Goal: Transaction & Acquisition: Purchase product/service

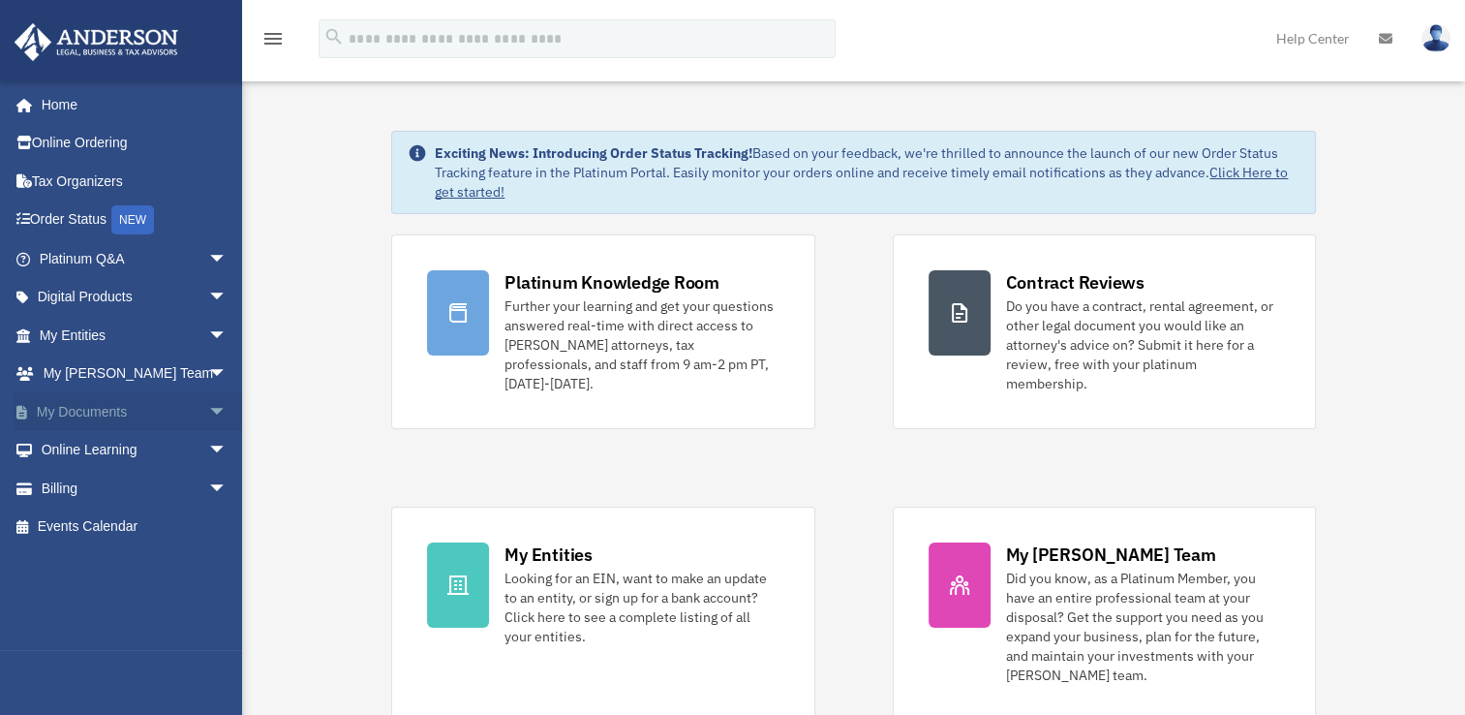
click at [212, 412] on span "arrow_drop_down" at bounding box center [227, 412] width 39 height 40
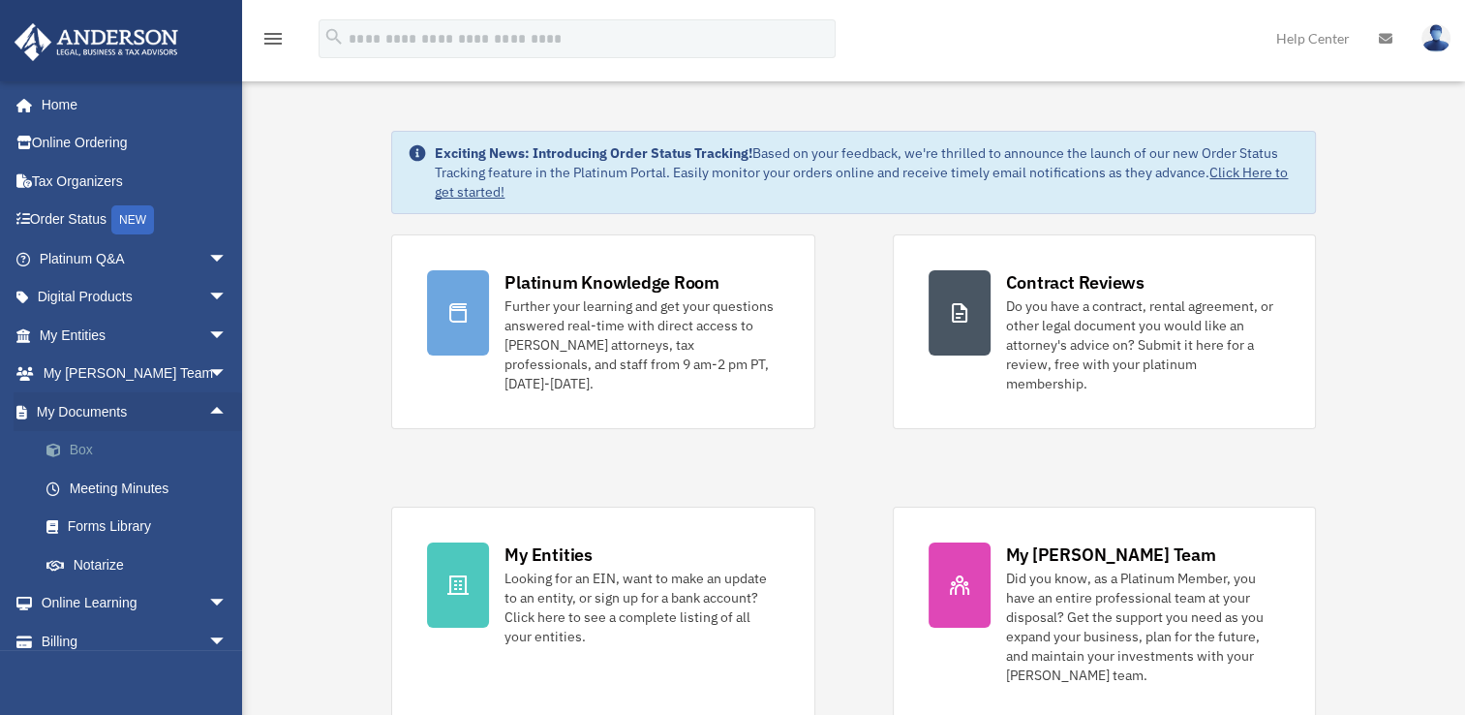
click at [82, 449] on link "Box" at bounding box center [141, 450] width 229 height 39
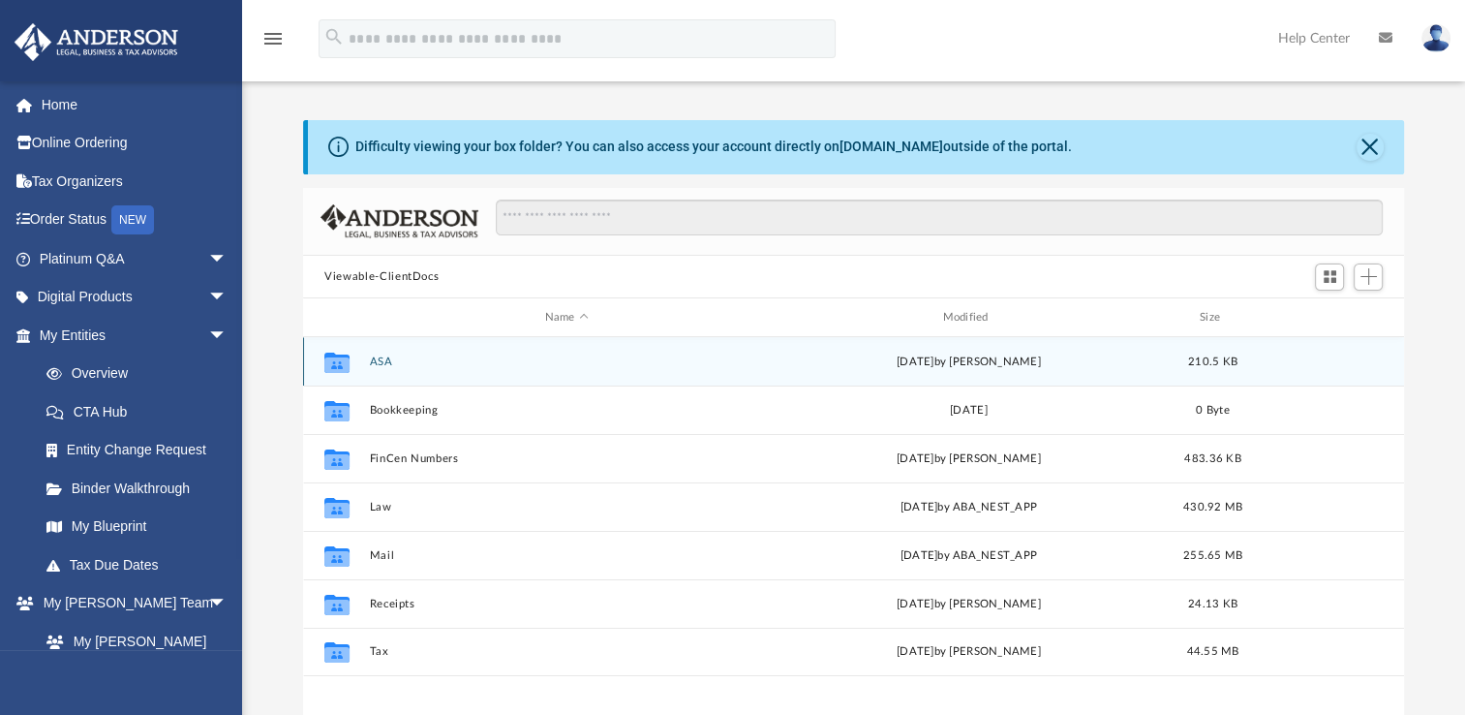
scroll to position [425, 1084]
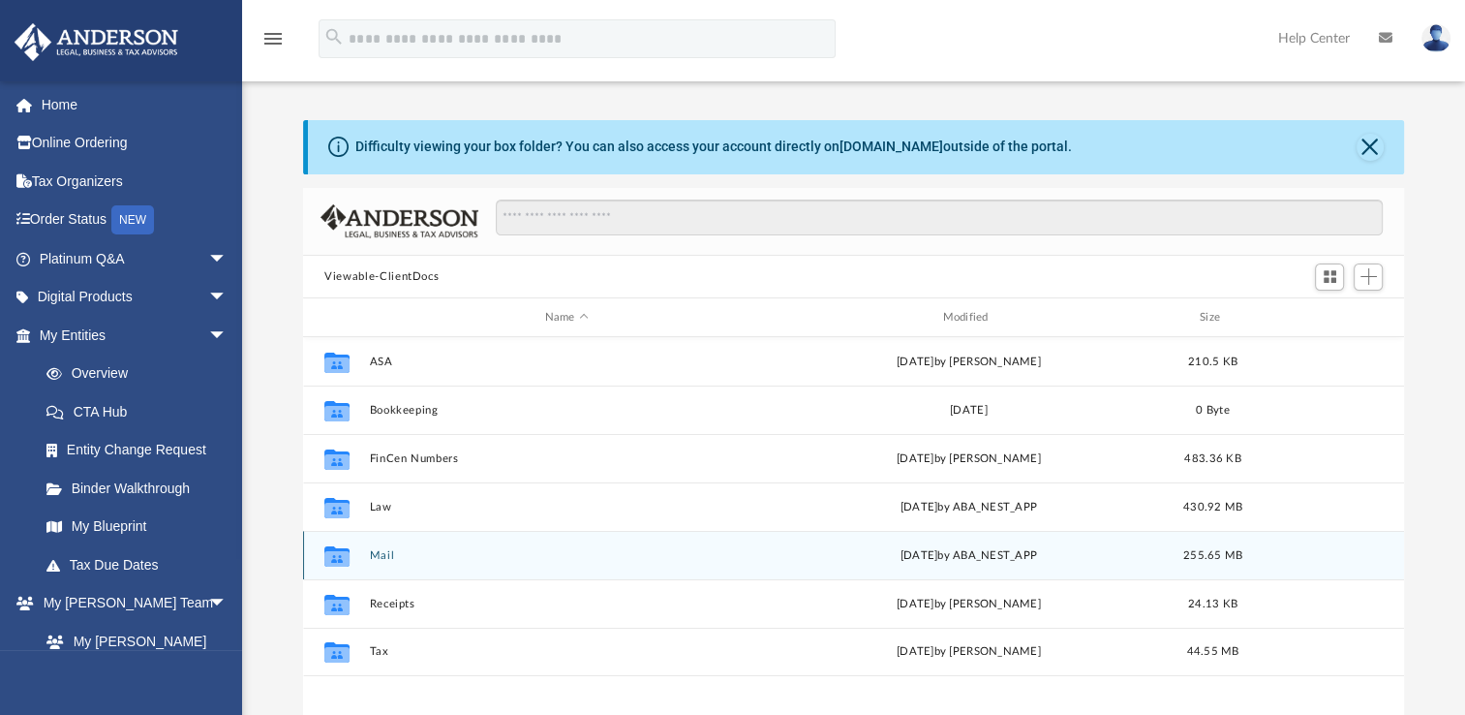
click at [383, 552] on button "Mail" at bounding box center [567, 555] width 394 height 13
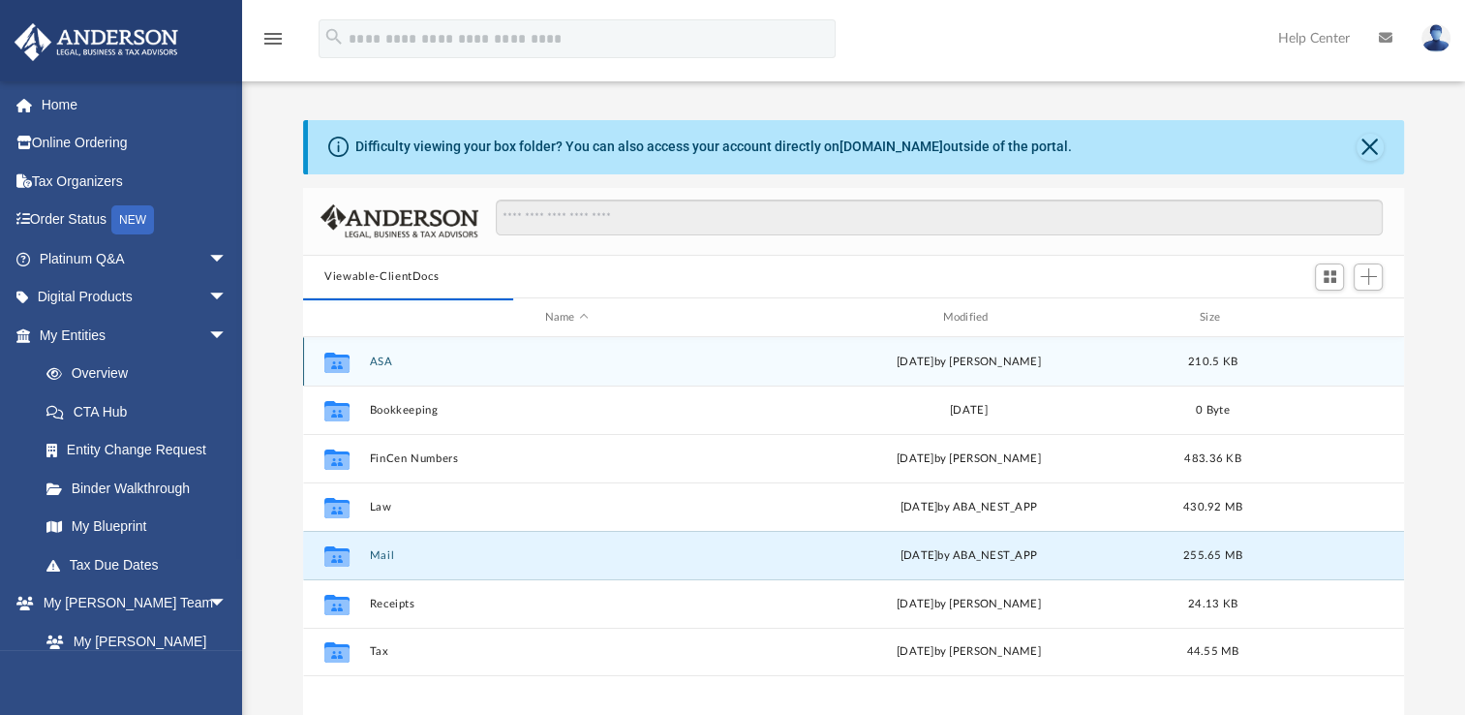
scroll to position [365, 1084]
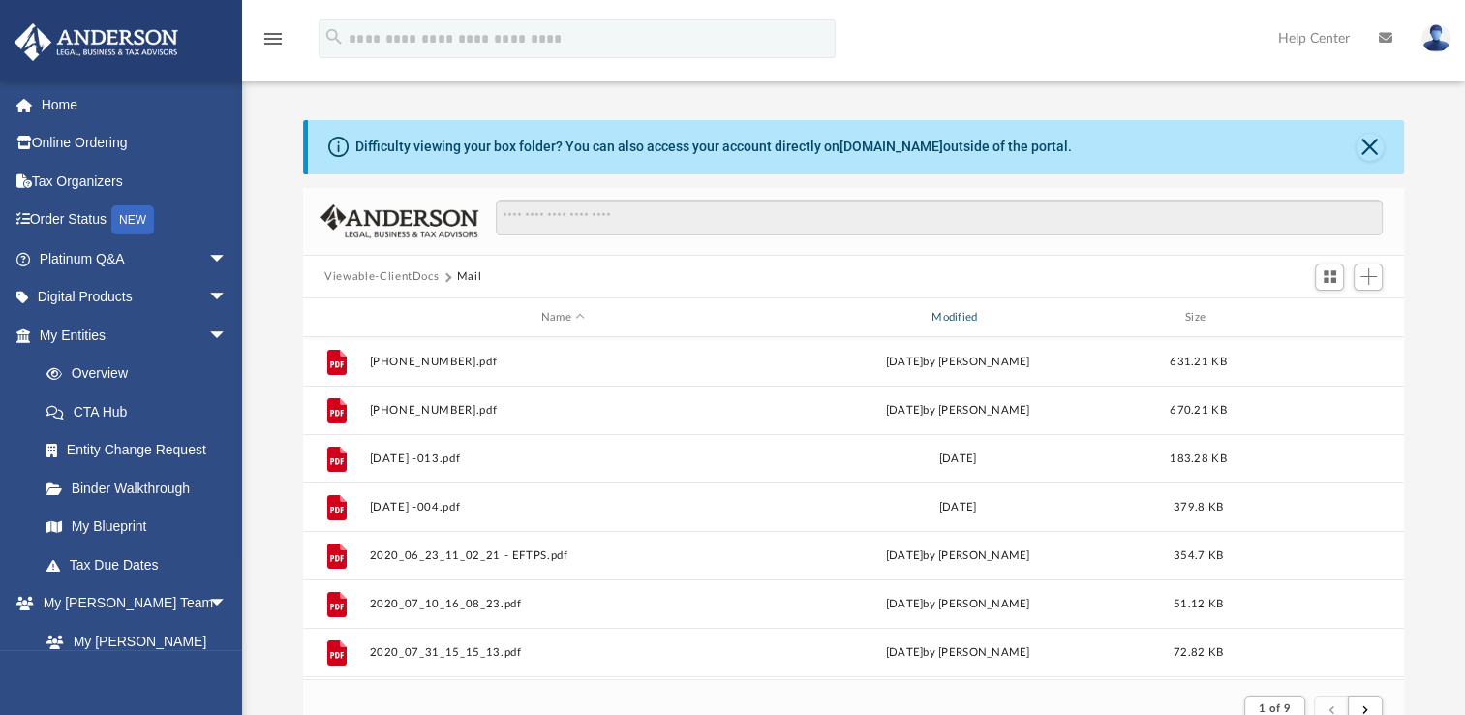
click at [953, 318] on div "Modified" at bounding box center [957, 317] width 387 height 17
click at [945, 316] on div "Modified" at bounding box center [957, 317] width 387 height 17
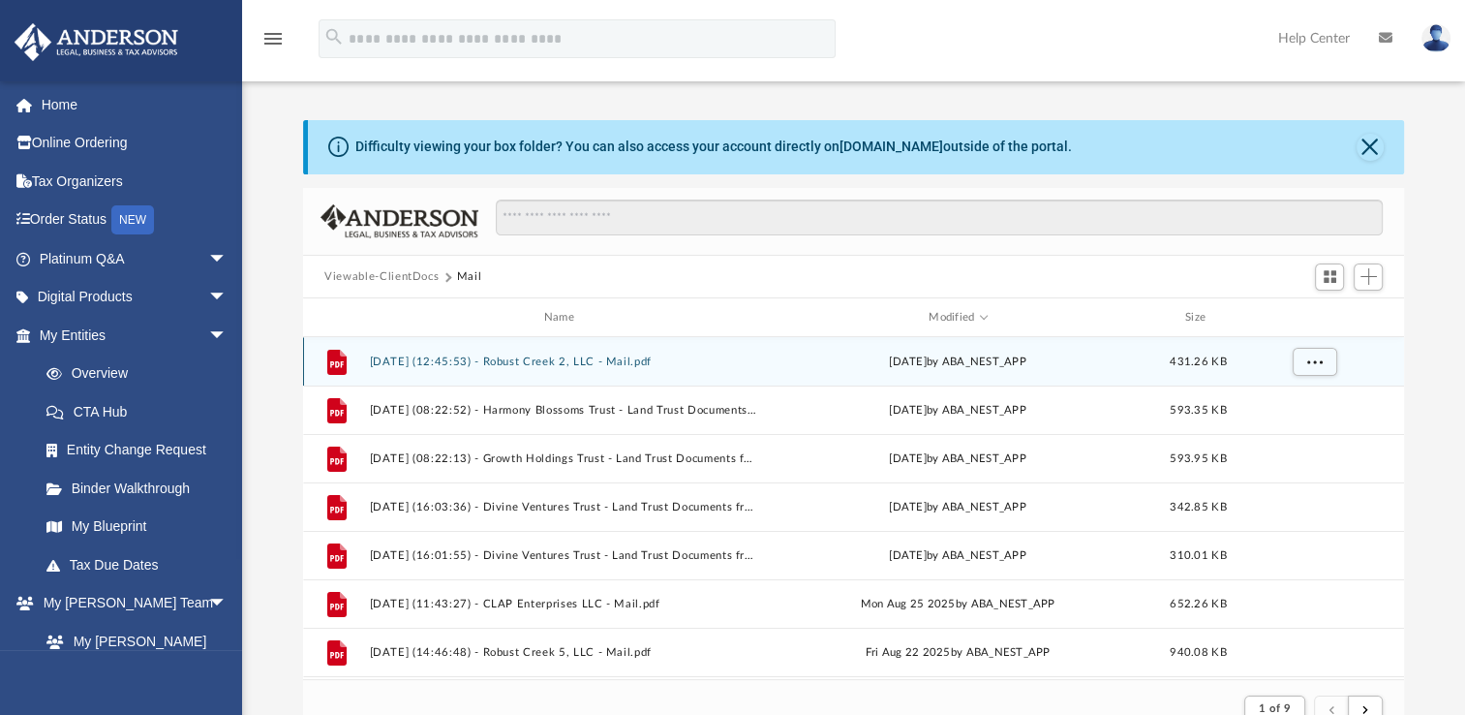
click at [561, 365] on button "2025.09.05 (12:45:53) - Robust Creek 2, LLC - Mail.pdf" at bounding box center [563, 361] width 386 height 13
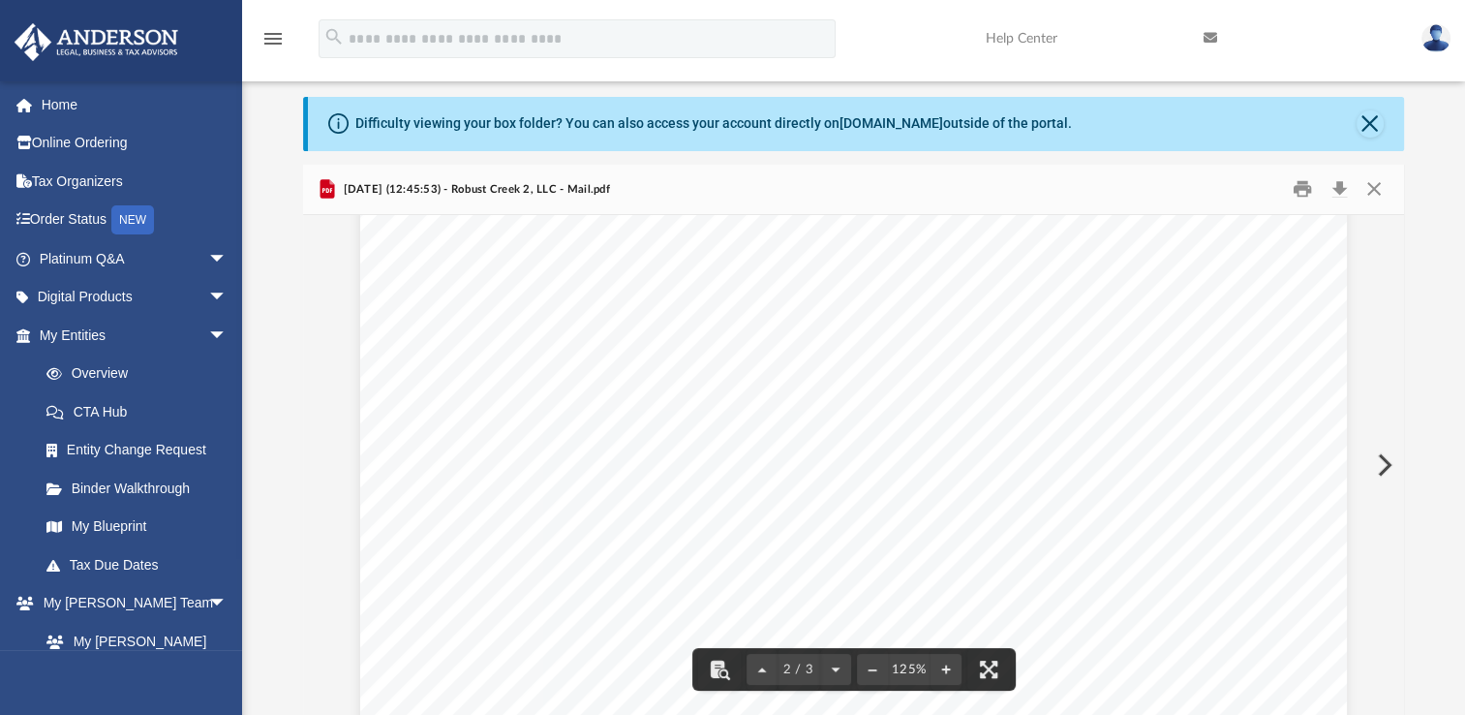
scroll to position [1259, 0]
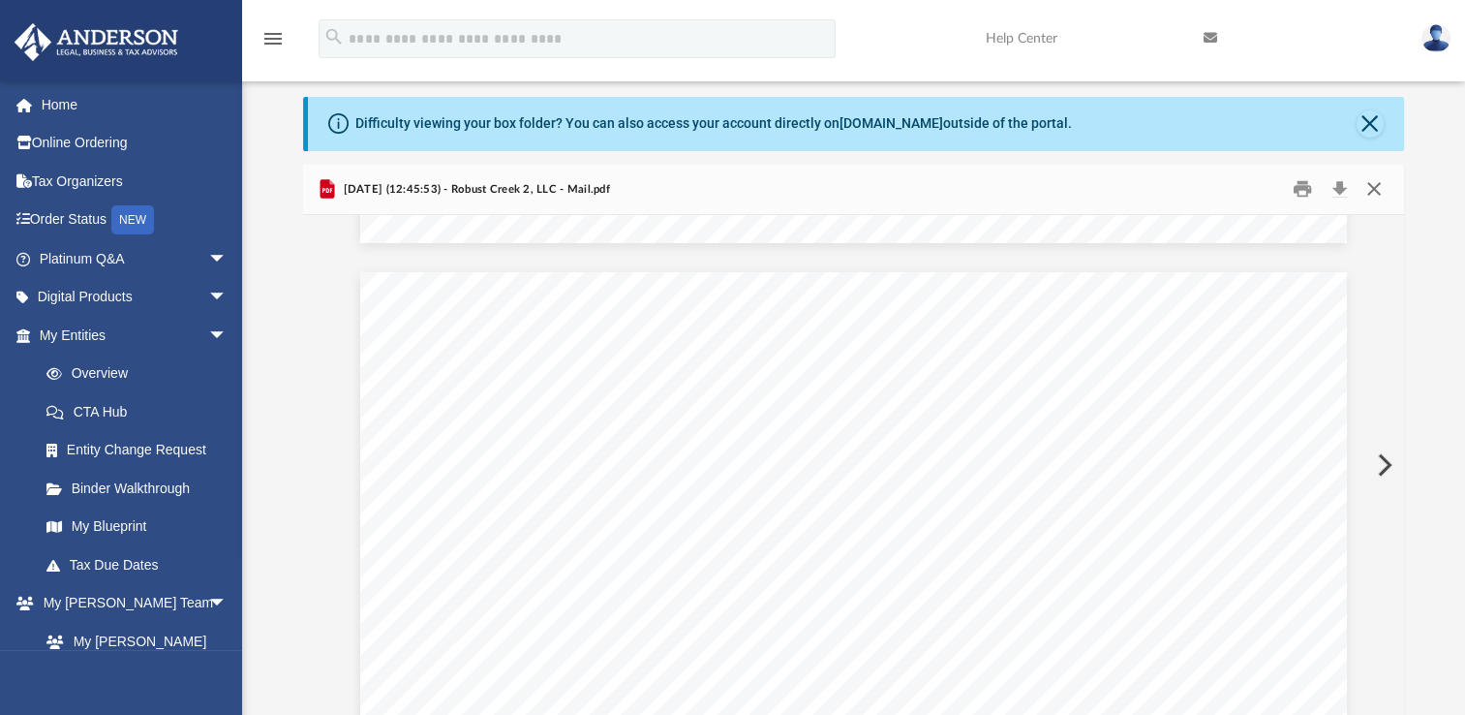
click at [1367, 192] on button "Close" at bounding box center [1373, 189] width 35 height 30
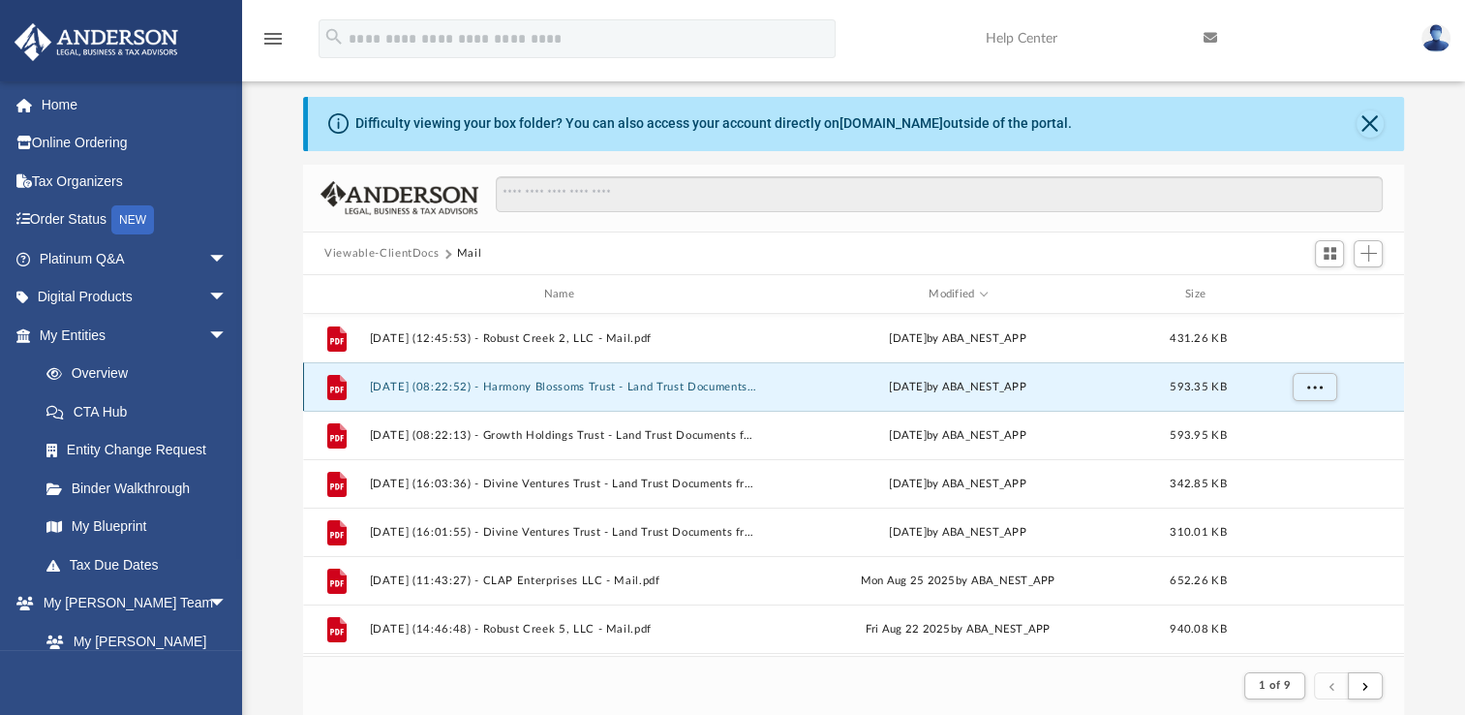
click at [616, 389] on button "2025.09.04 (08:22:52) - Harmony Blossoms Trust - Land Trust Documents from City…" at bounding box center [563, 387] width 386 height 13
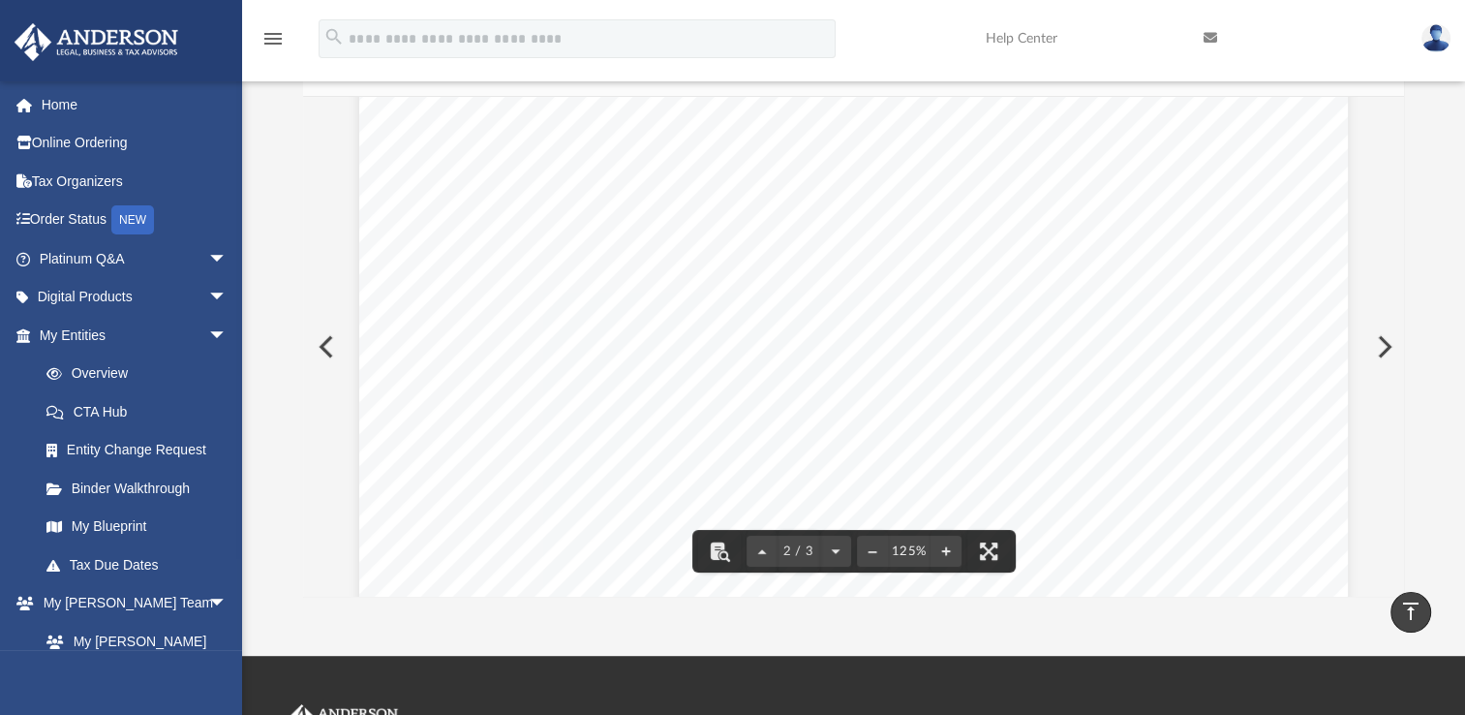
scroll to position [0, 0]
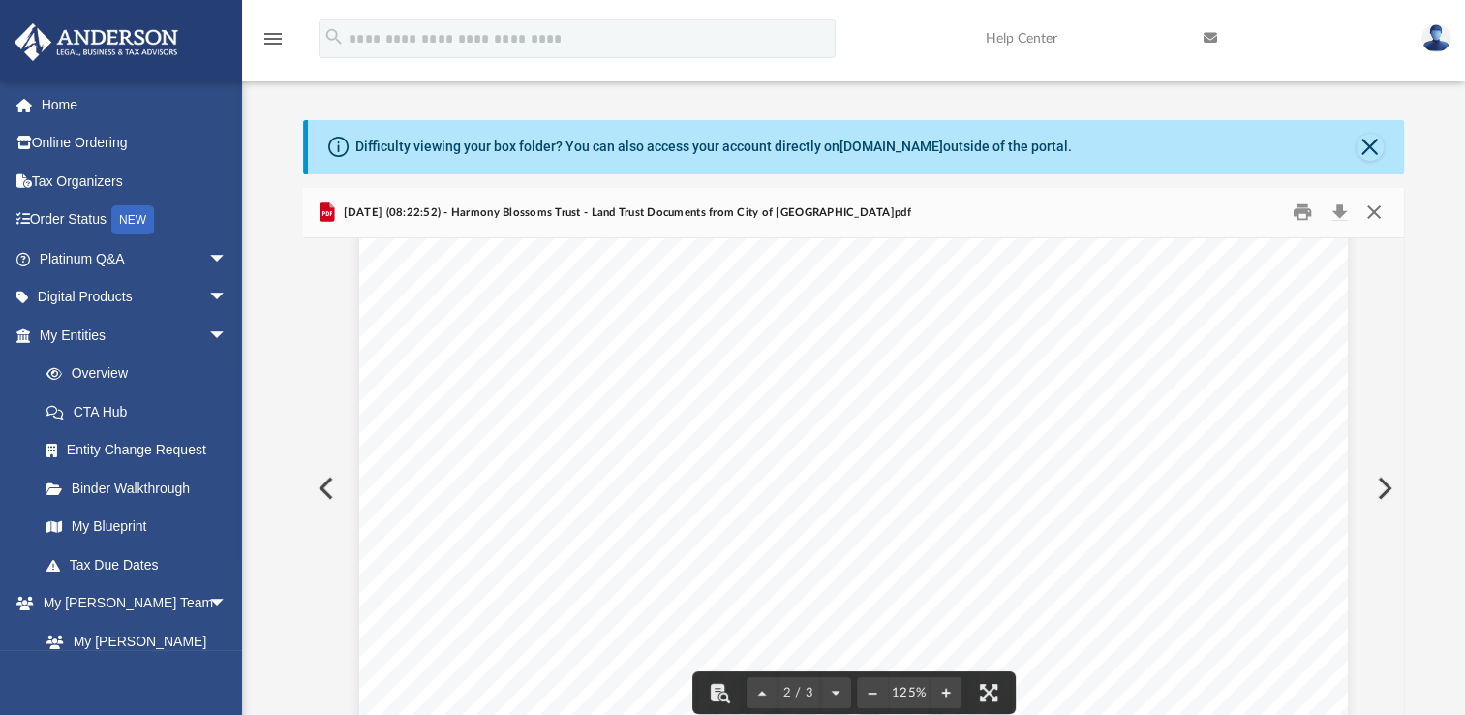
click at [1367, 214] on button "Close" at bounding box center [1373, 213] width 35 height 30
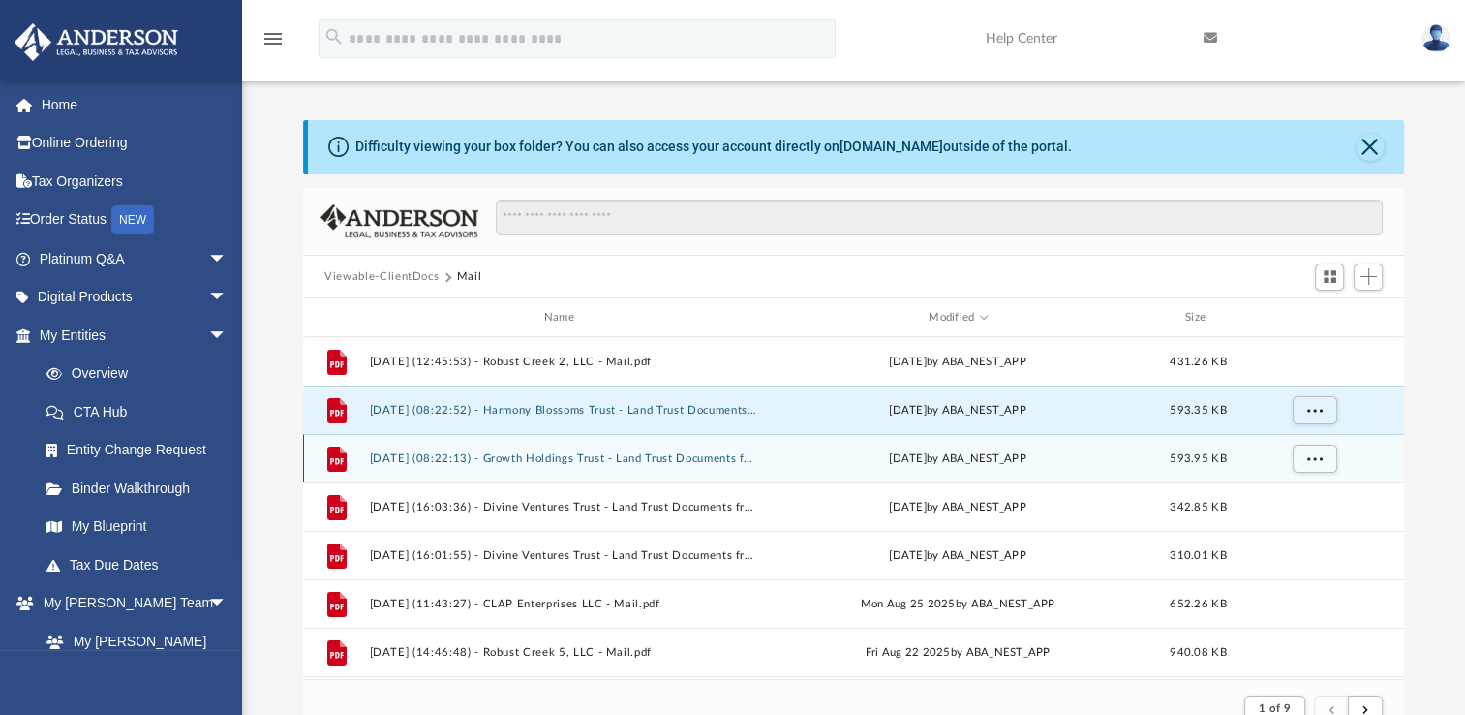
click at [609, 459] on button "2025.09.04 (08:22:13) - Growth Holdings Trust - Land Trust Documents from City …" at bounding box center [563, 458] width 386 height 13
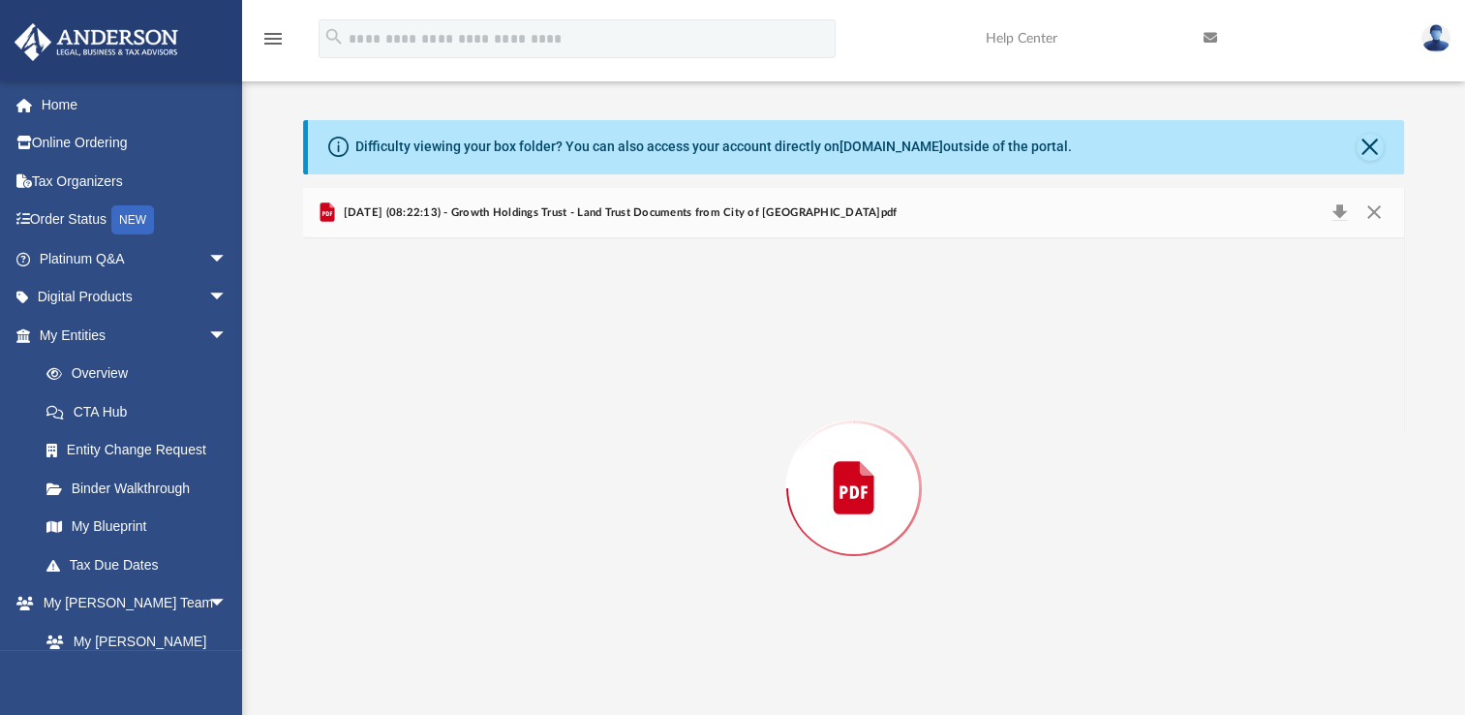
scroll to position [23, 0]
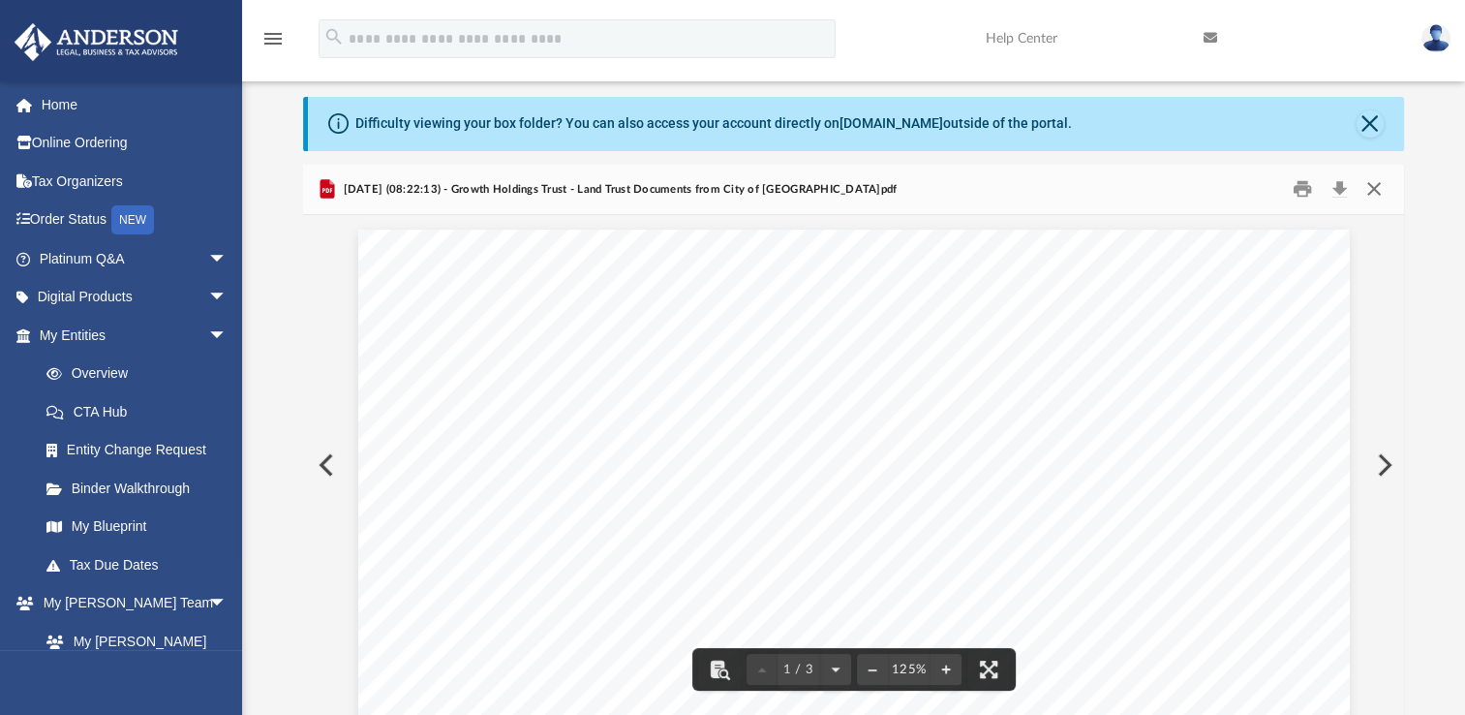
click at [1367, 188] on button "Close" at bounding box center [1373, 189] width 35 height 30
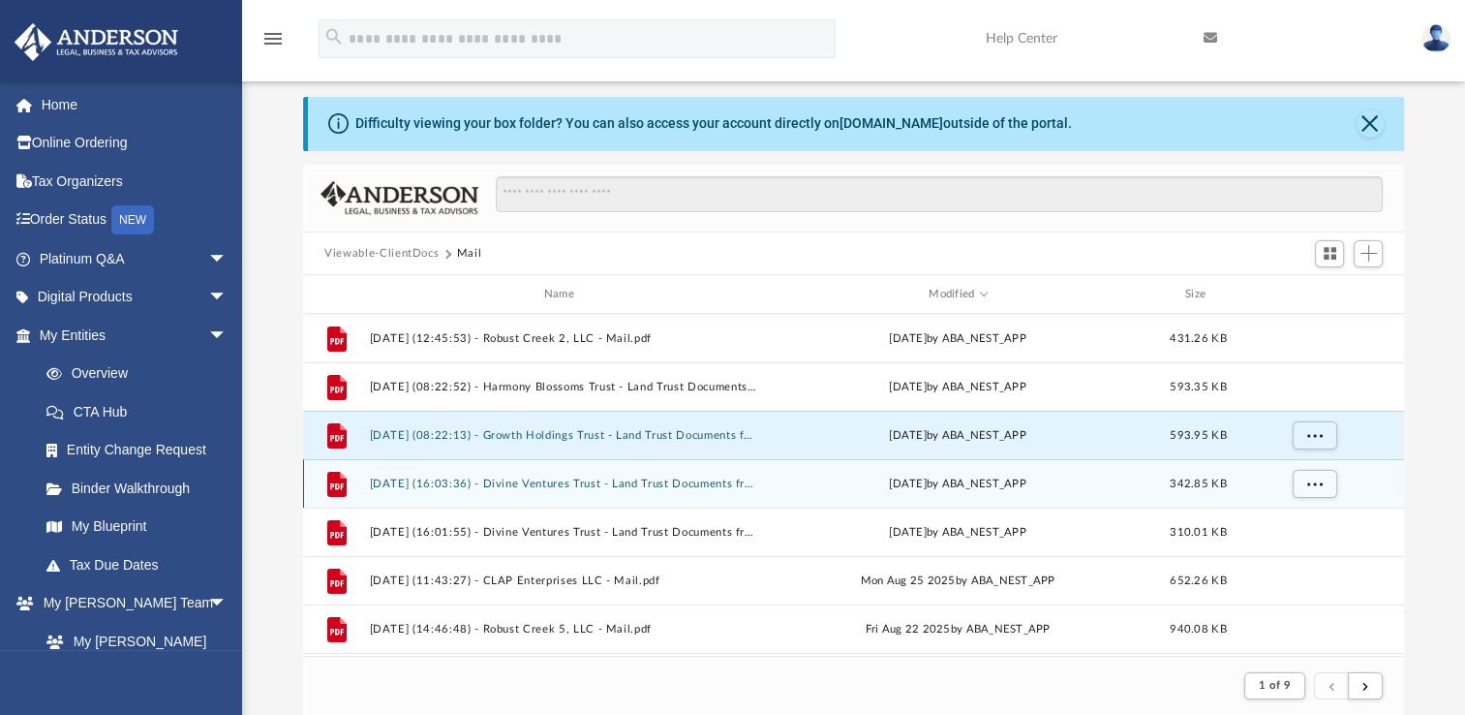
click at [600, 481] on button "2025.08.28 (16:03:36) - Divine Ventures Trust - Land Trust Documents from Depar…" at bounding box center [563, 483] width 386 height 13
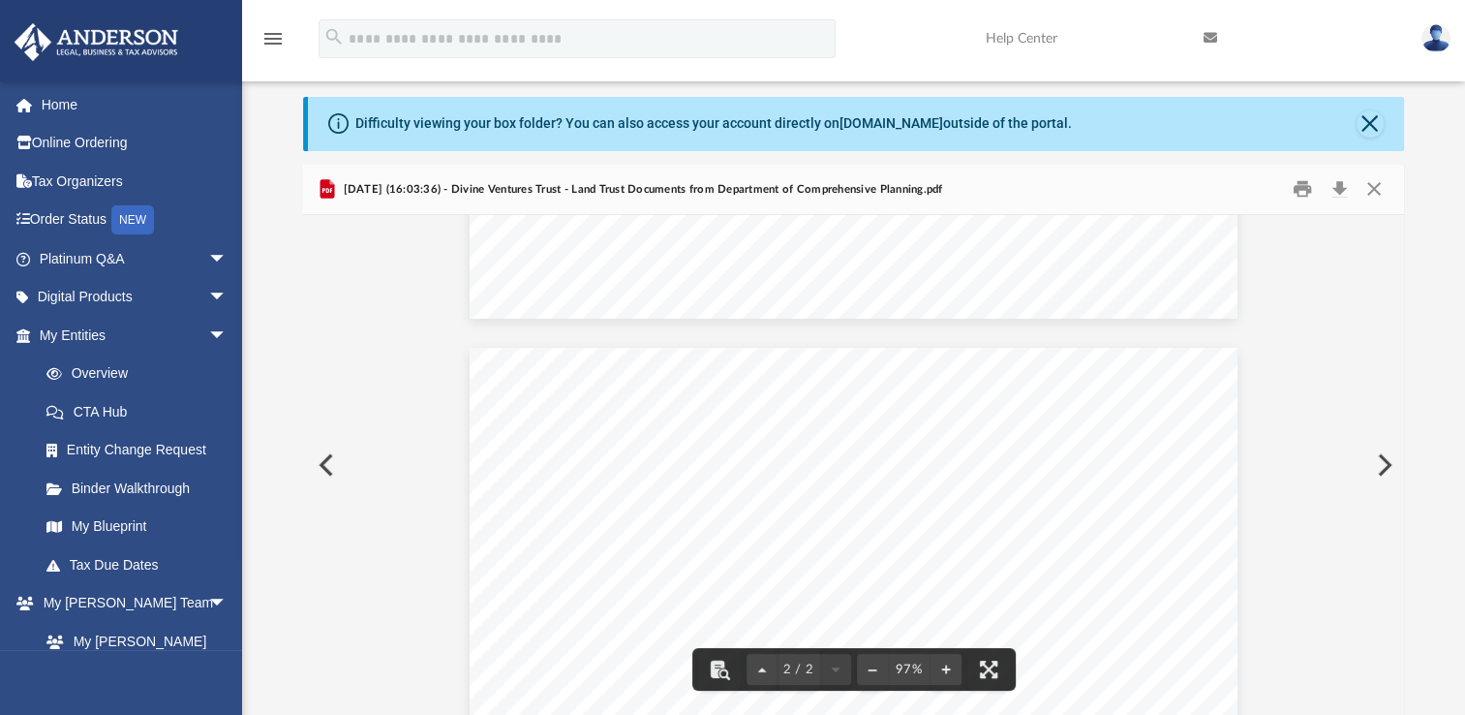
scroll to position [547, 0]
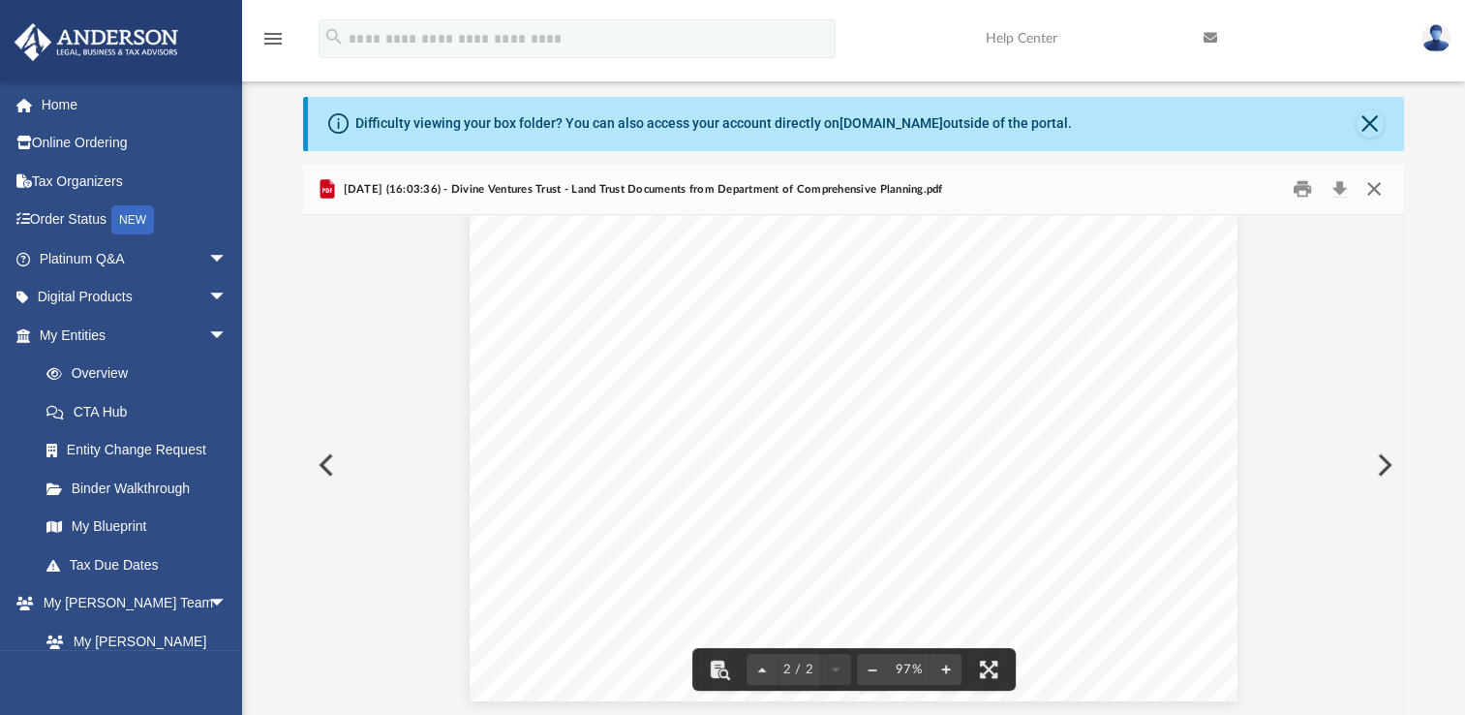
click at [1375, 188] on button "Close" at bounding box center [1373, 189] width 35 height 30
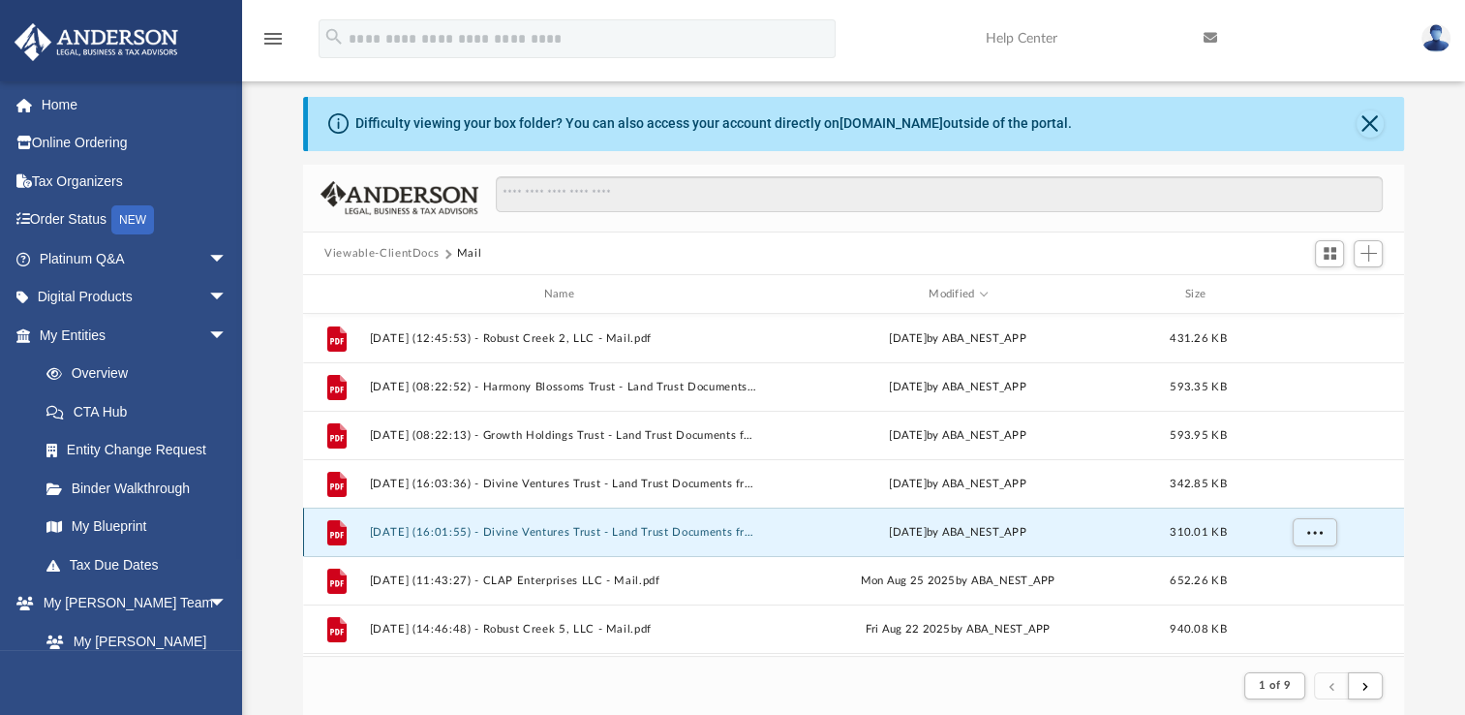
click at [650, 530] on button "2025.08.28 (16:01:55) - Divine Ventures Trust - Land Trust Documents from Depar…" at bounding box center [563, 532] width 386 height 13
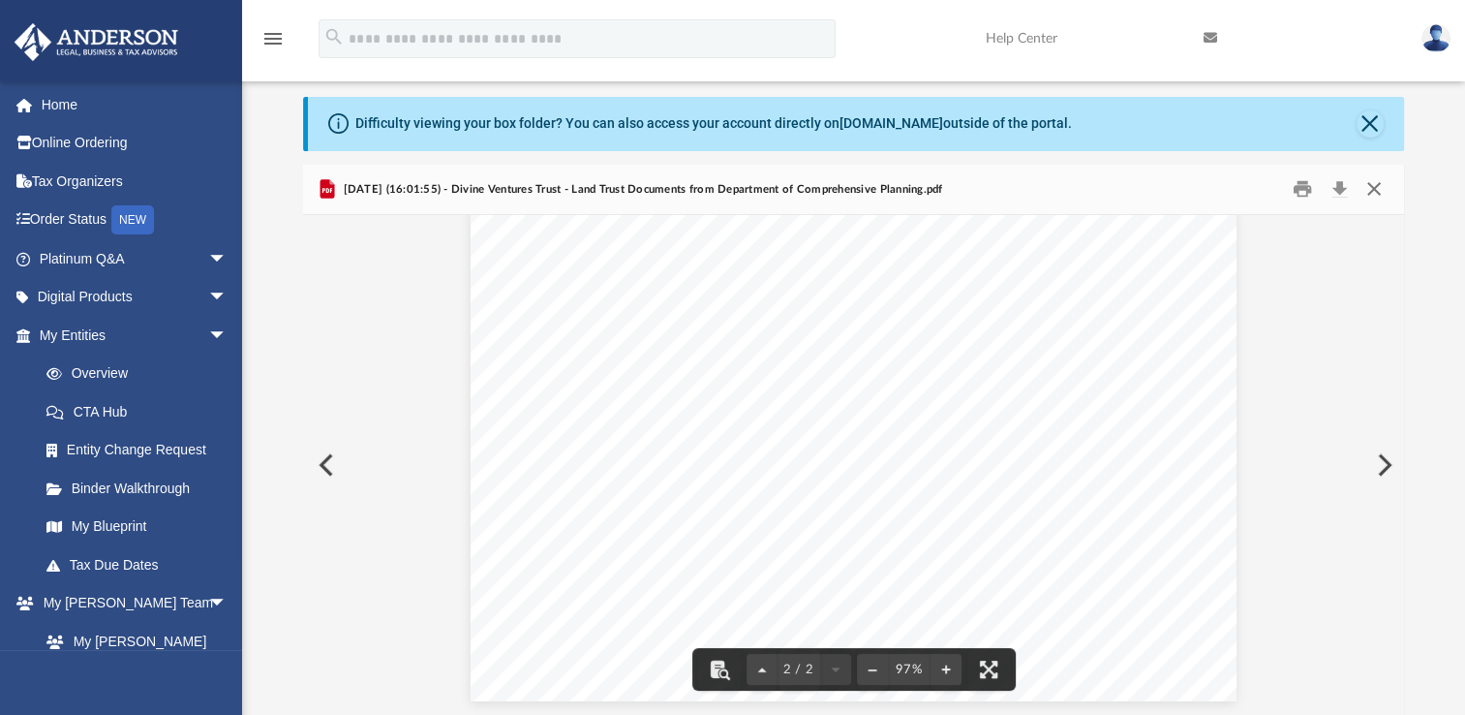
click at [1375, 189] on button "Close" at bounding box center [1373, 189] width 35 height 30
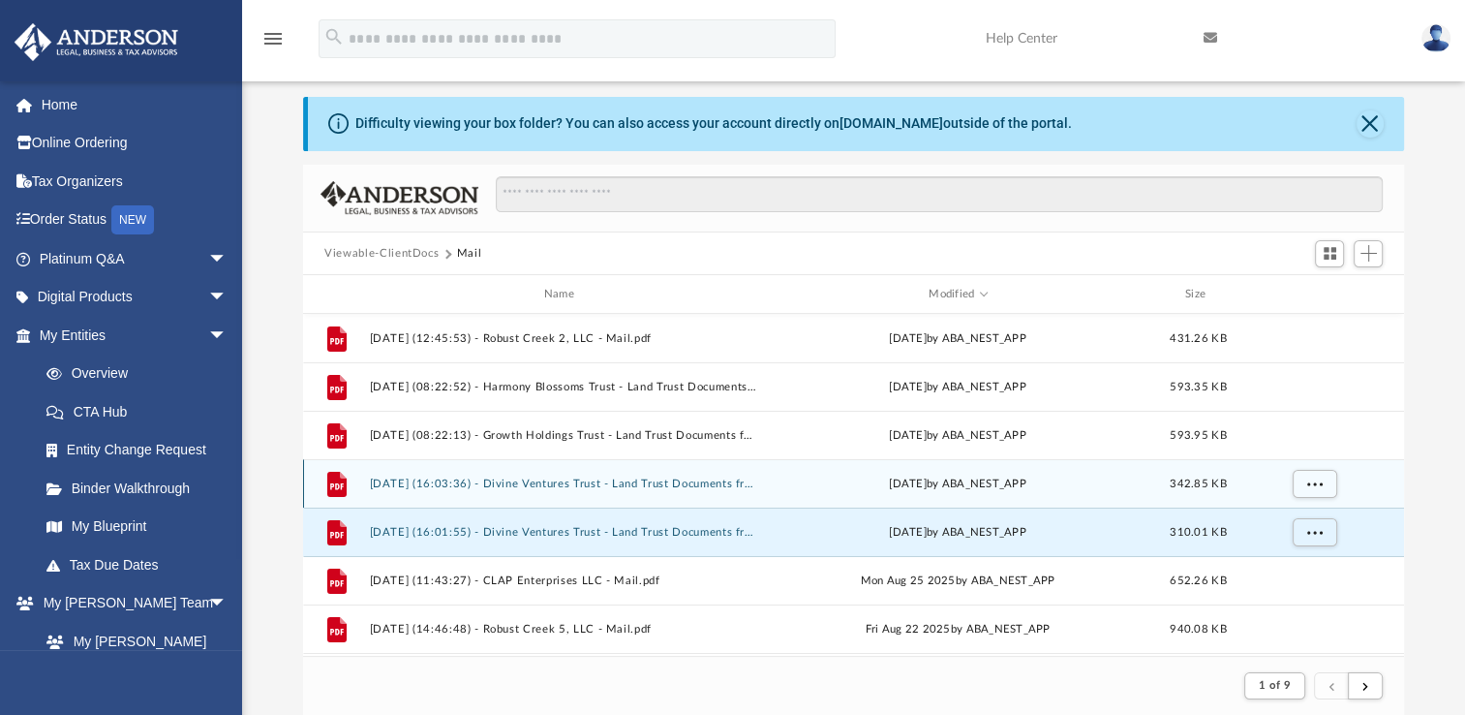
scroll to position [97, 0]
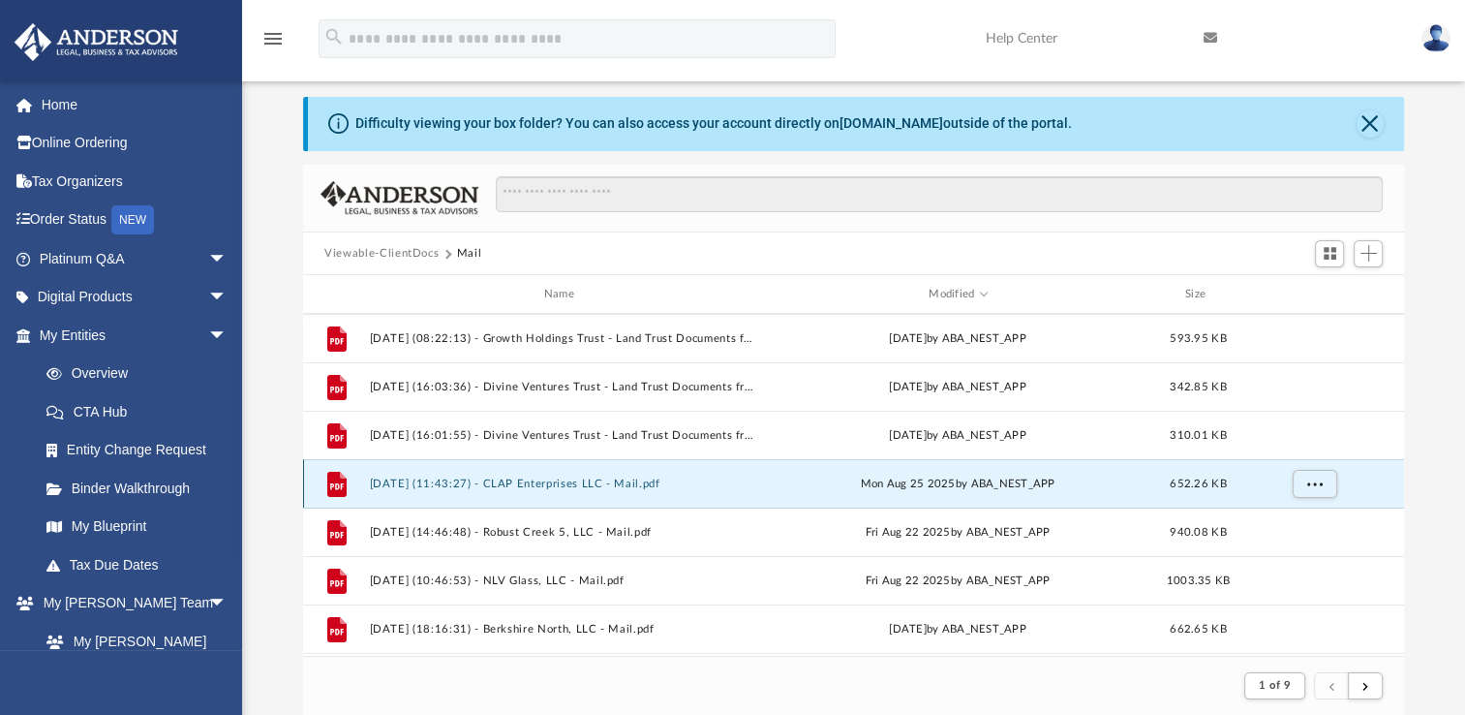
click at [611, 481] on button "2025.08.25 (11:43:27) - CLAP Enterprises LLC - Mail.pdf" at bounding box center [563, 483] width 386 height 13
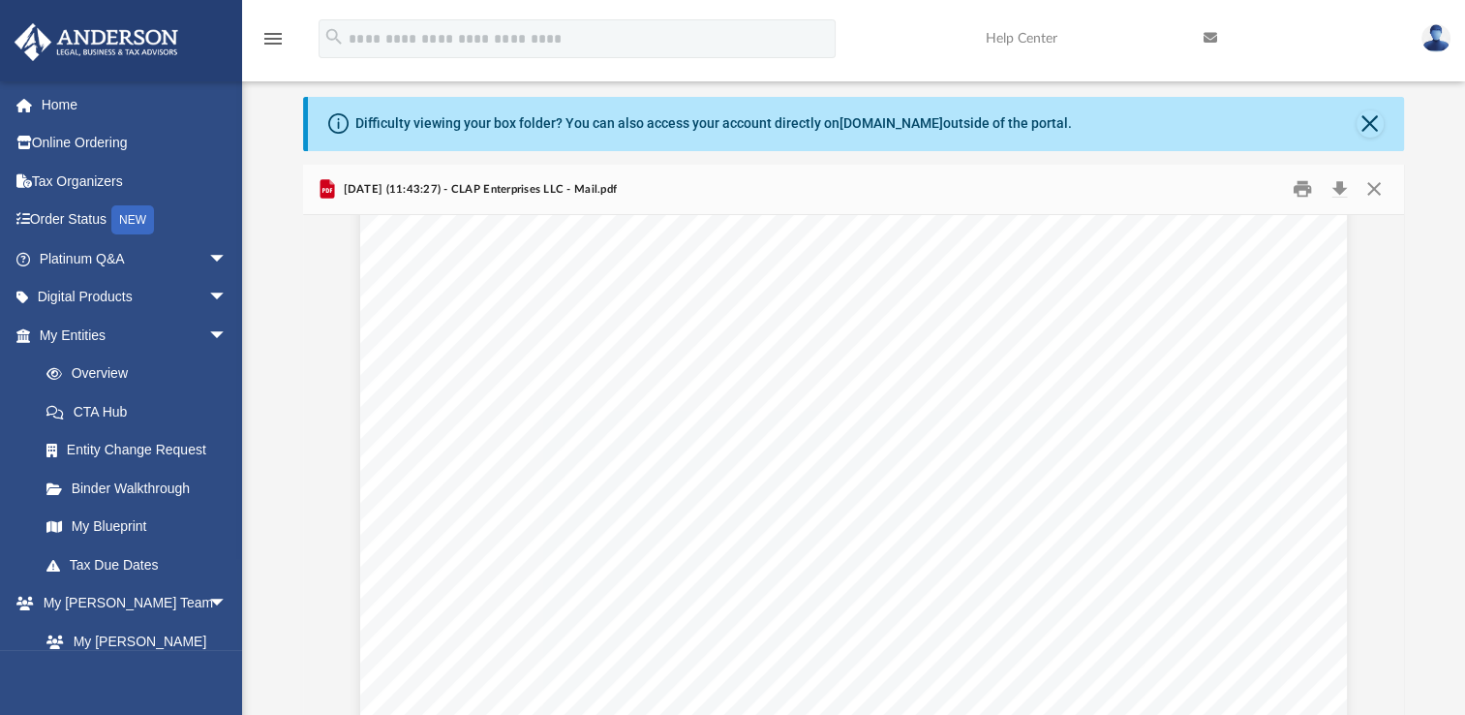
scroll to position [194, 0]
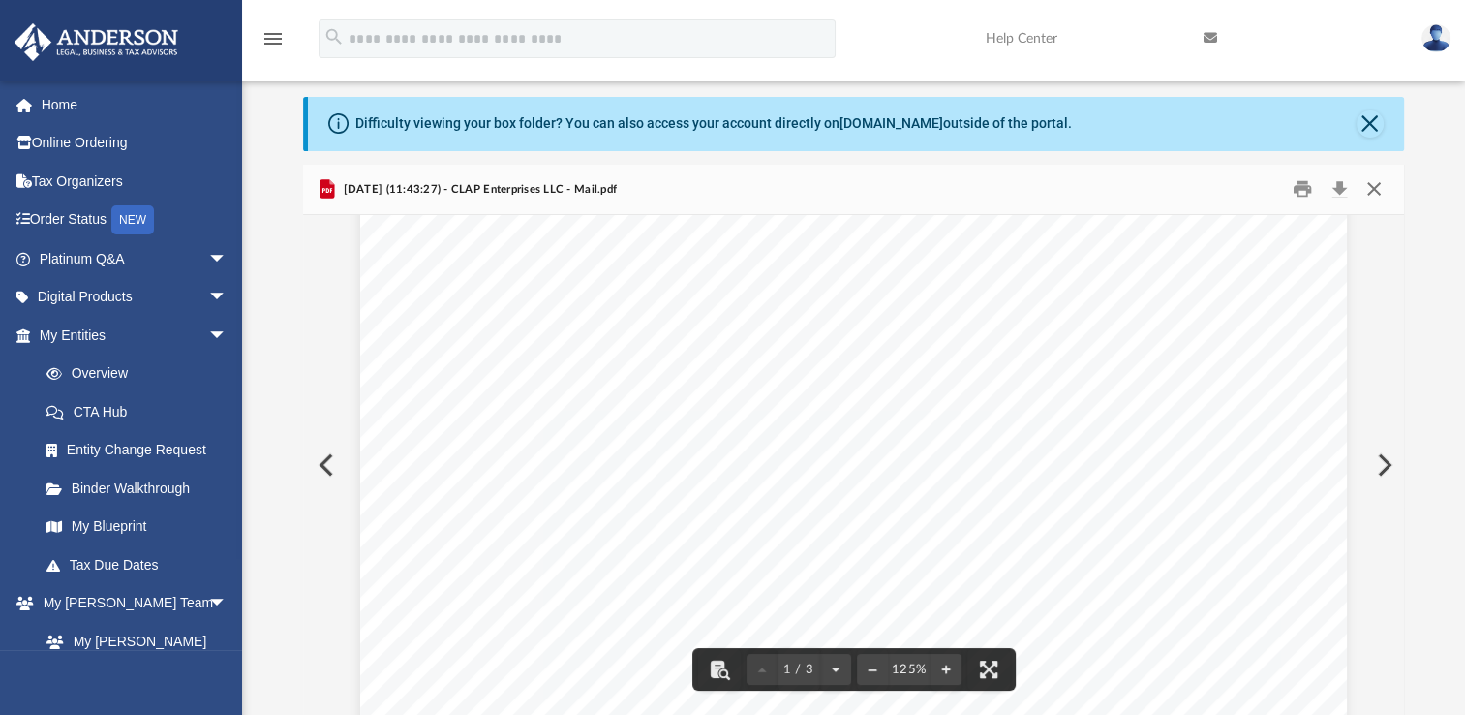
click at [1373, 193] on button "Close" at bounding box center [1373, 189] width 35 height 30
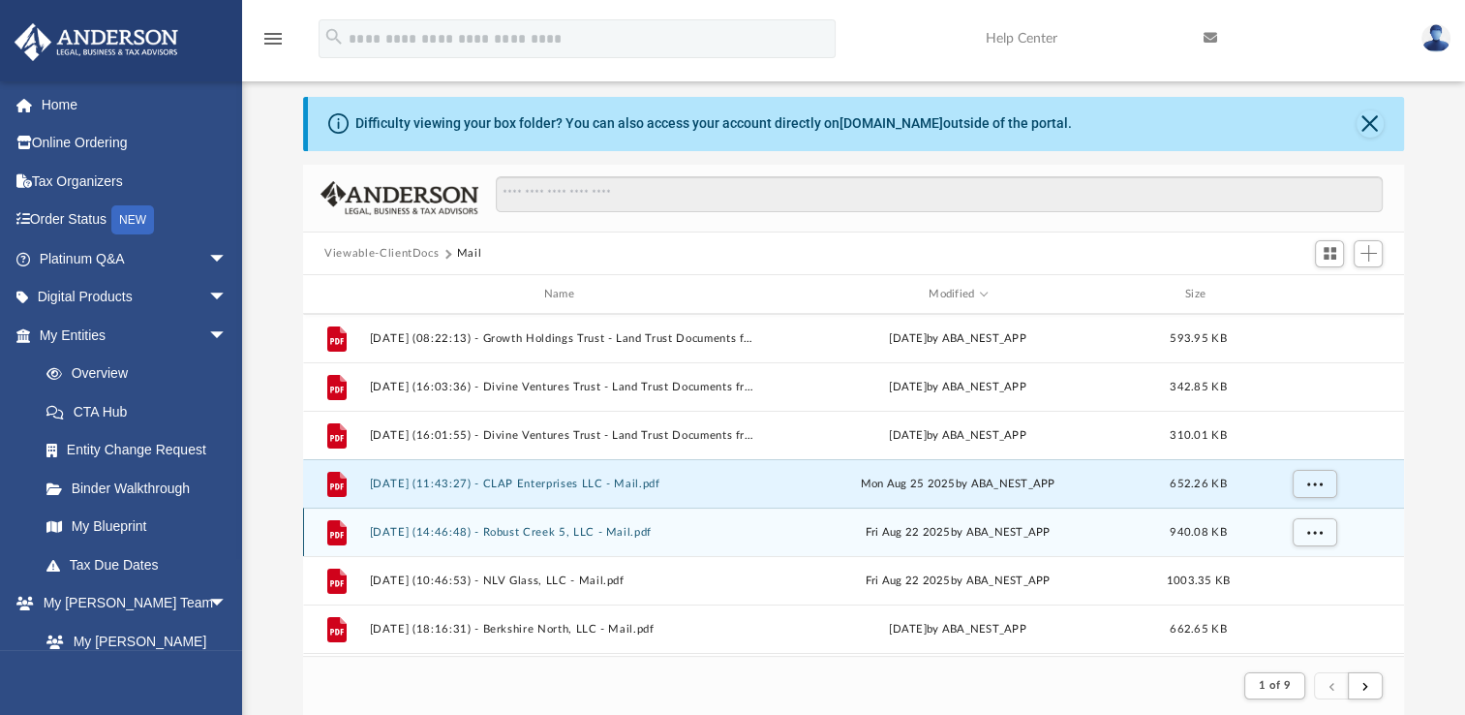
click at [615, 534] on button "2025.08.22 (14:46:48) - Robust Creek 5, LLC - Mail.pdf" at bounding box center [563, 532] width 386 height 13
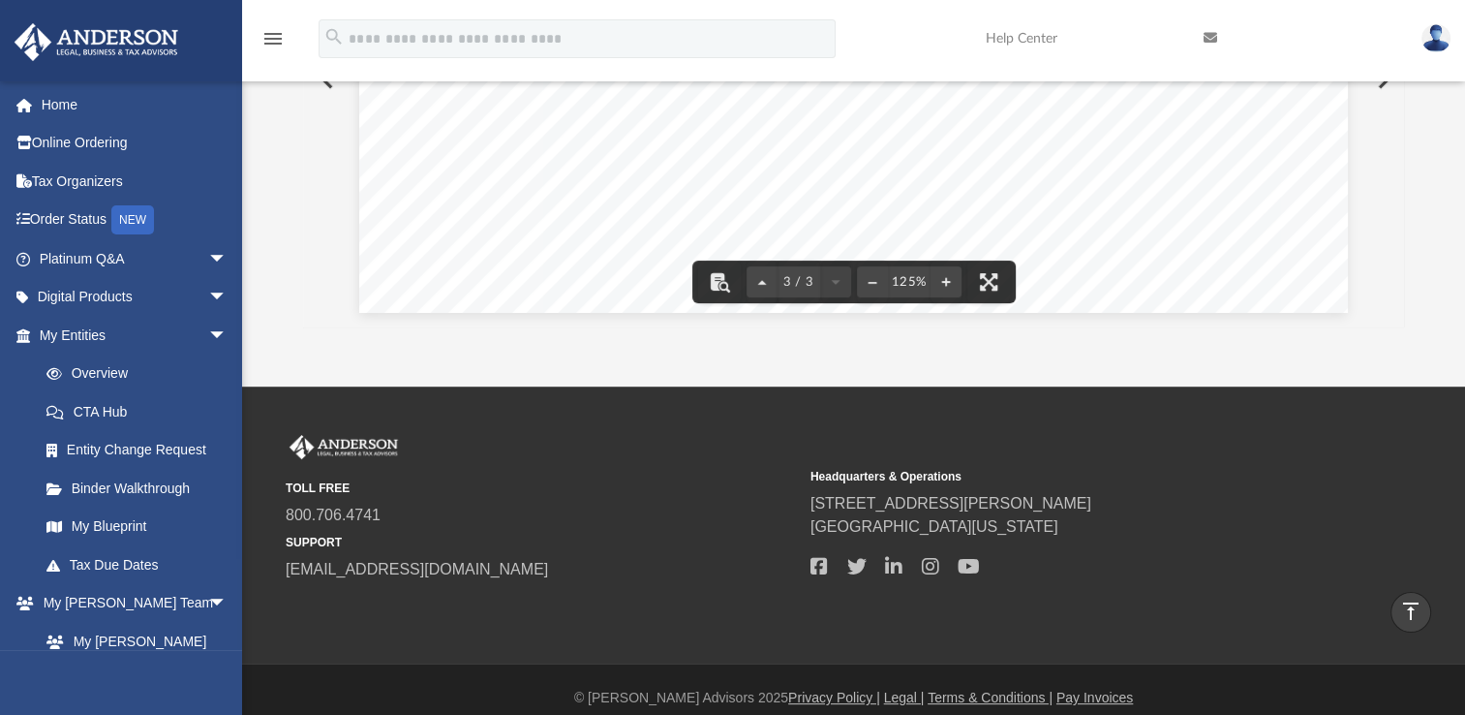
scroll to position [0, 0]
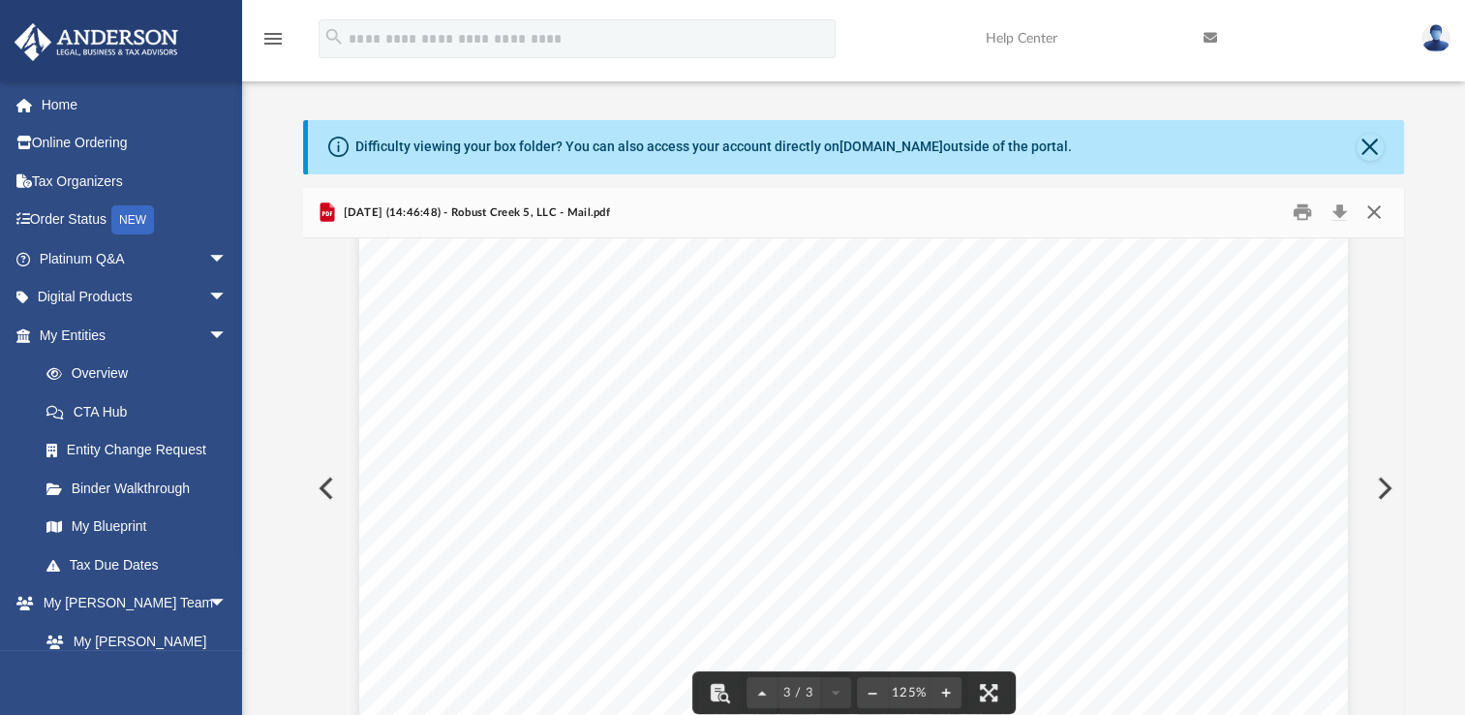
click at [1374, 211] on button "Close" at bounding box center [1373, 213] width 35 height 30
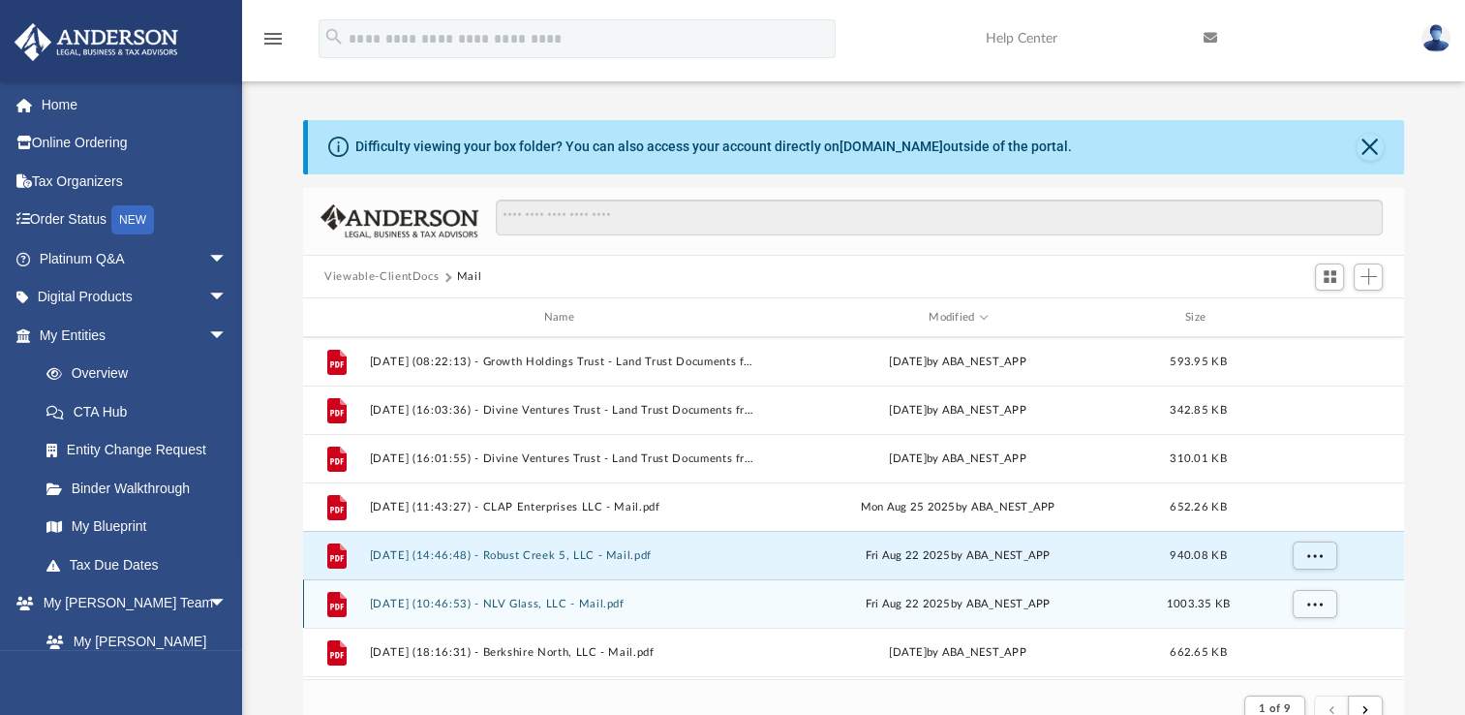
click at [567, 603] on button "2025.08.22 (10:46:53) - NLV Glass, LLC - Mail.pdf" at bounding box center [563, 603] width 386 height 13
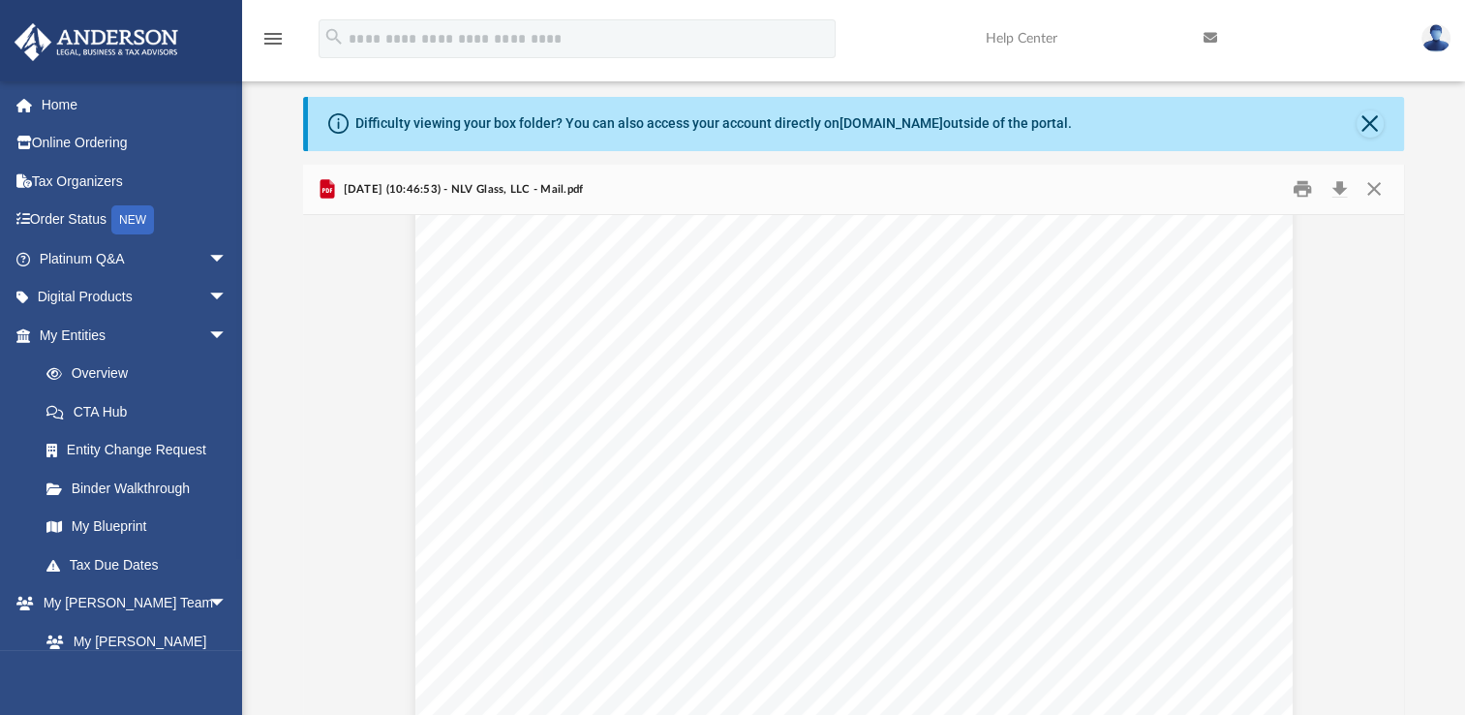
scroll to position [4658, 0]
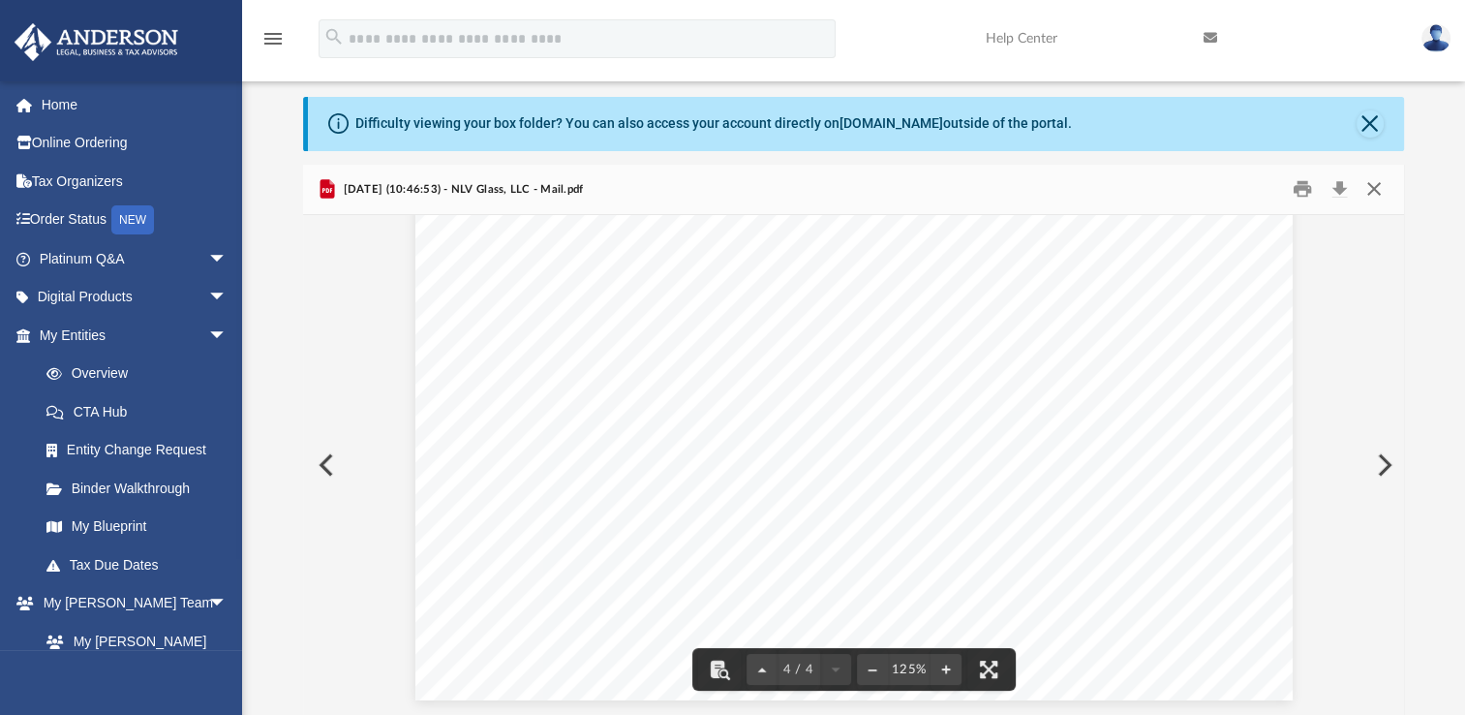
click at [1376, 191] on button "Close" at bounding box center [1373, 189] width 35 height 30
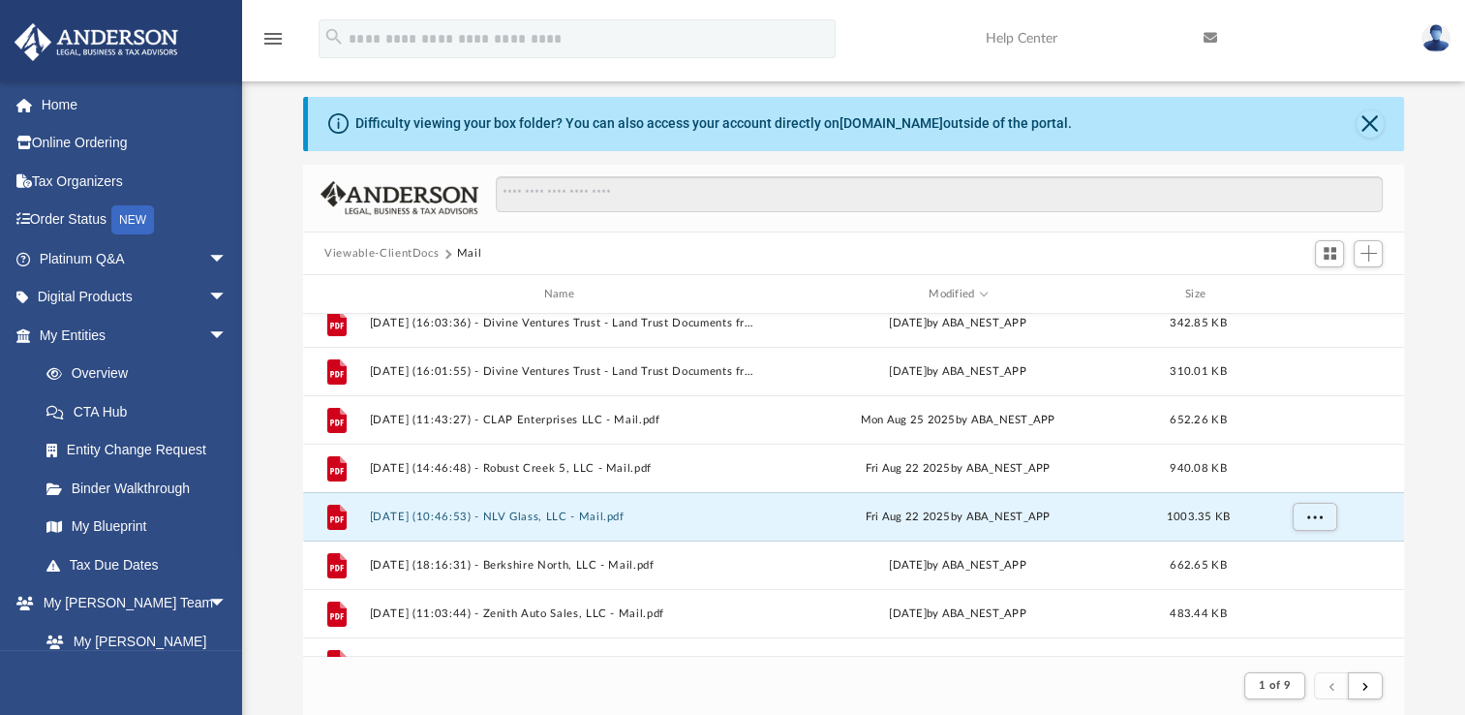
scroll to position [194, 0]
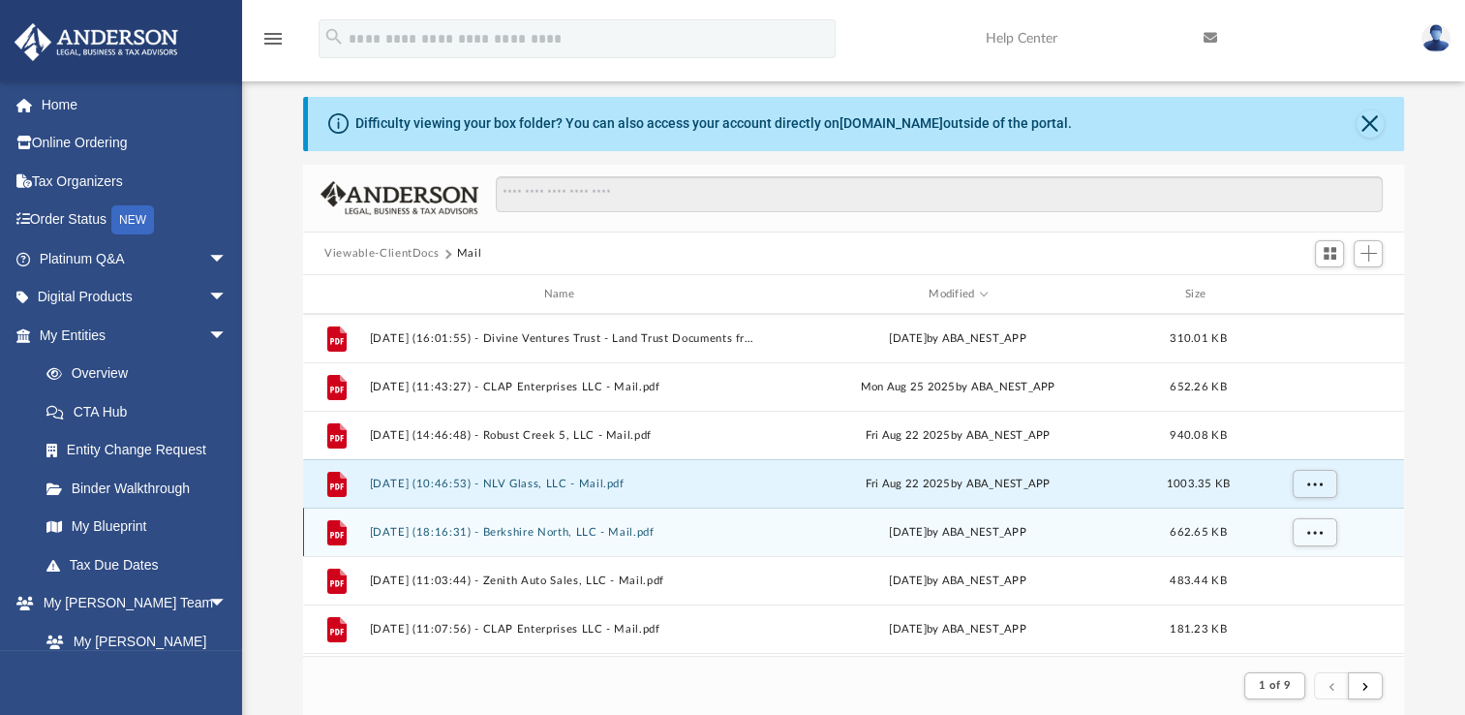
click at [562, 534] on button "2025.08.20 (18:16:31) - Berkshire North, LLC - Mail.pdf" at bounding box center [563, 532] width 386 height 13
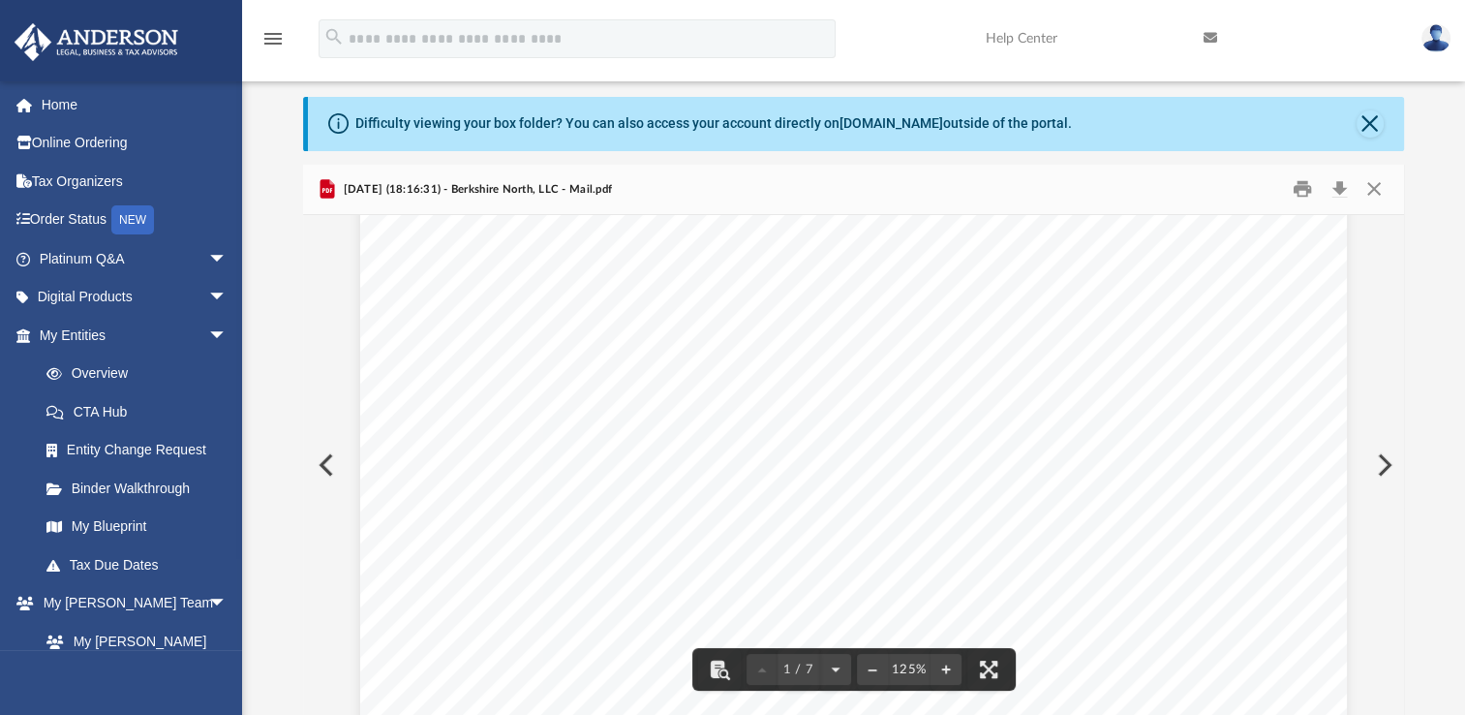
scroll to position [97, 0]
click at [1380, 187] on button "Close" at bounding box center [1373, 189] width 35 height 30
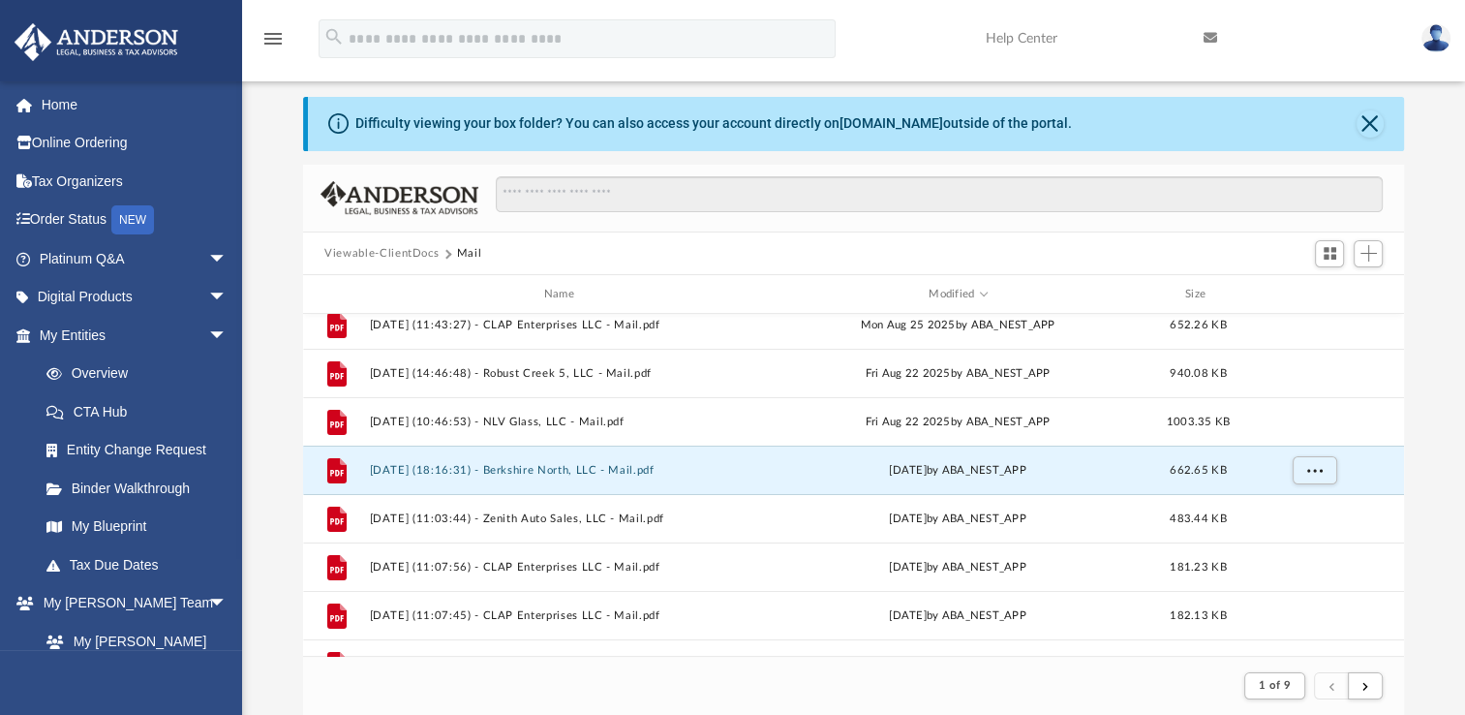
scroll to position [290, 0]
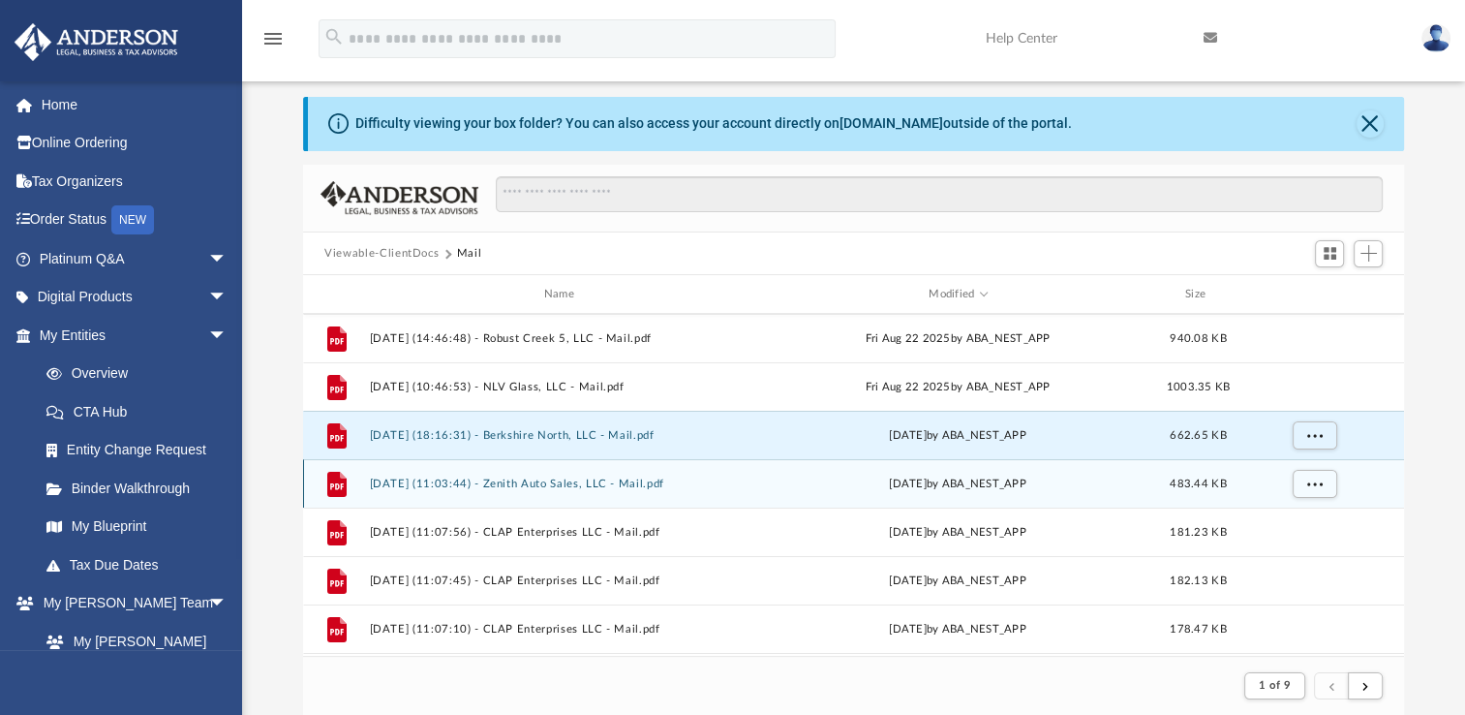
click at [573, 481] on button "2025.08.20 (11:03:44) - Zenith Auto Sales, LLC - Mail.pdf" at bounding box center [563, 483] width 386 height 13
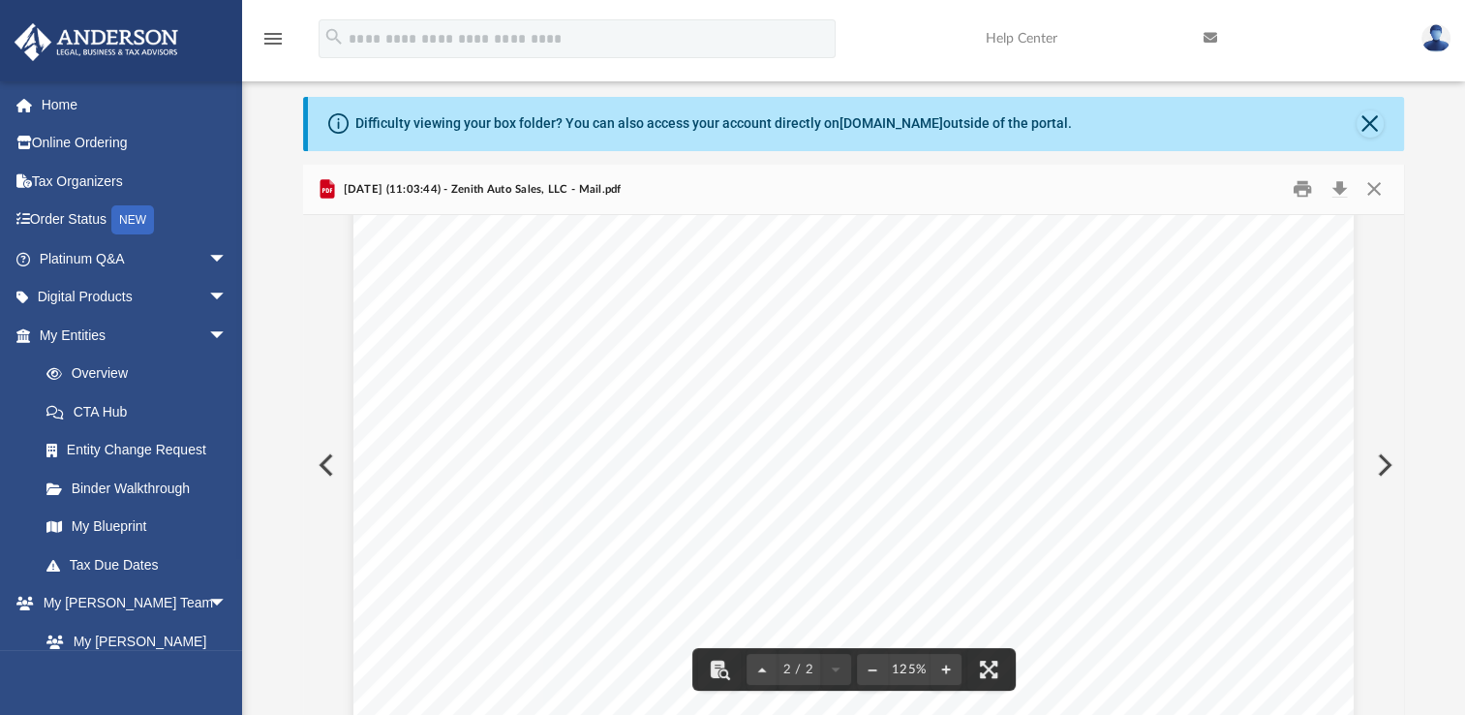
scroll to position [1973, 0]
click at [1371, 186] on button "Close" at bounding box center [1373, 189] width 35 height 30
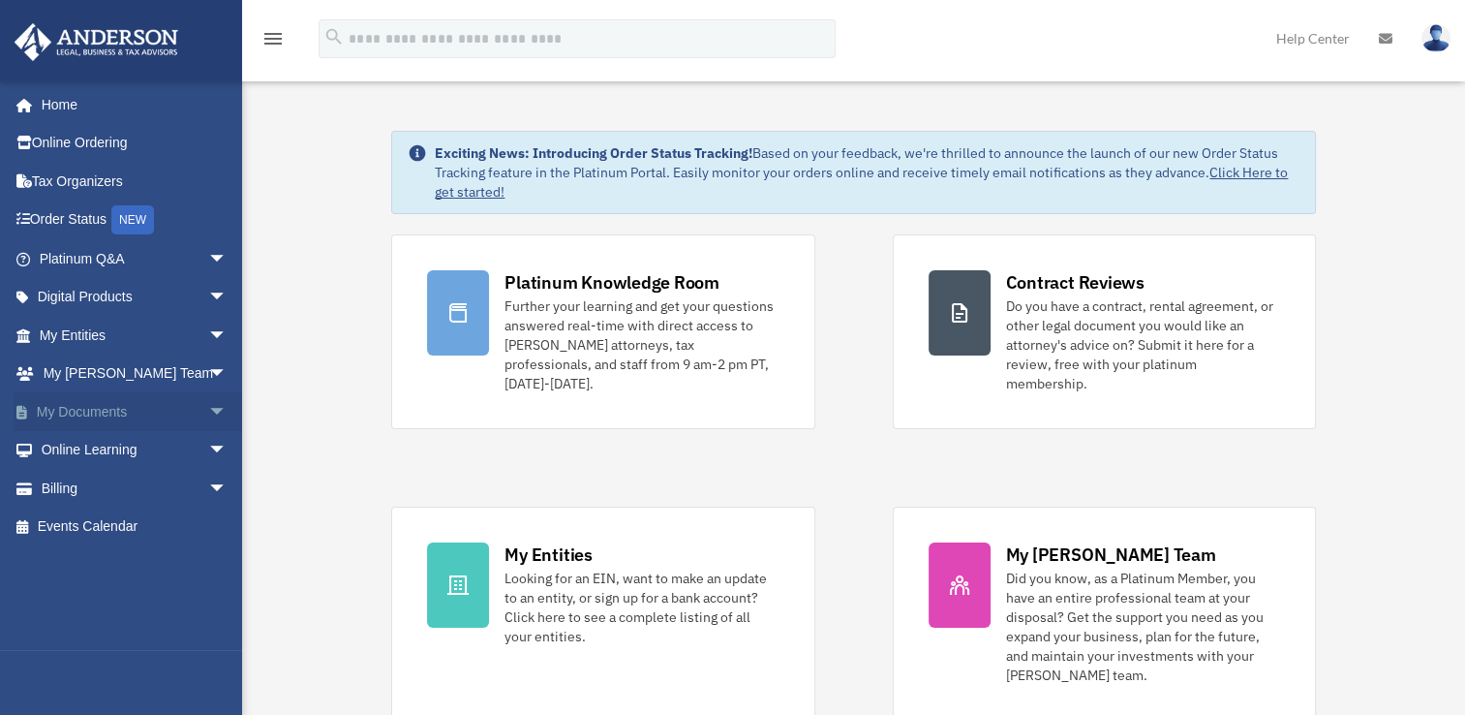
click at [208, 410] on span "arrow_drop_down" at bounding box center [227, 412] width 39 height 40
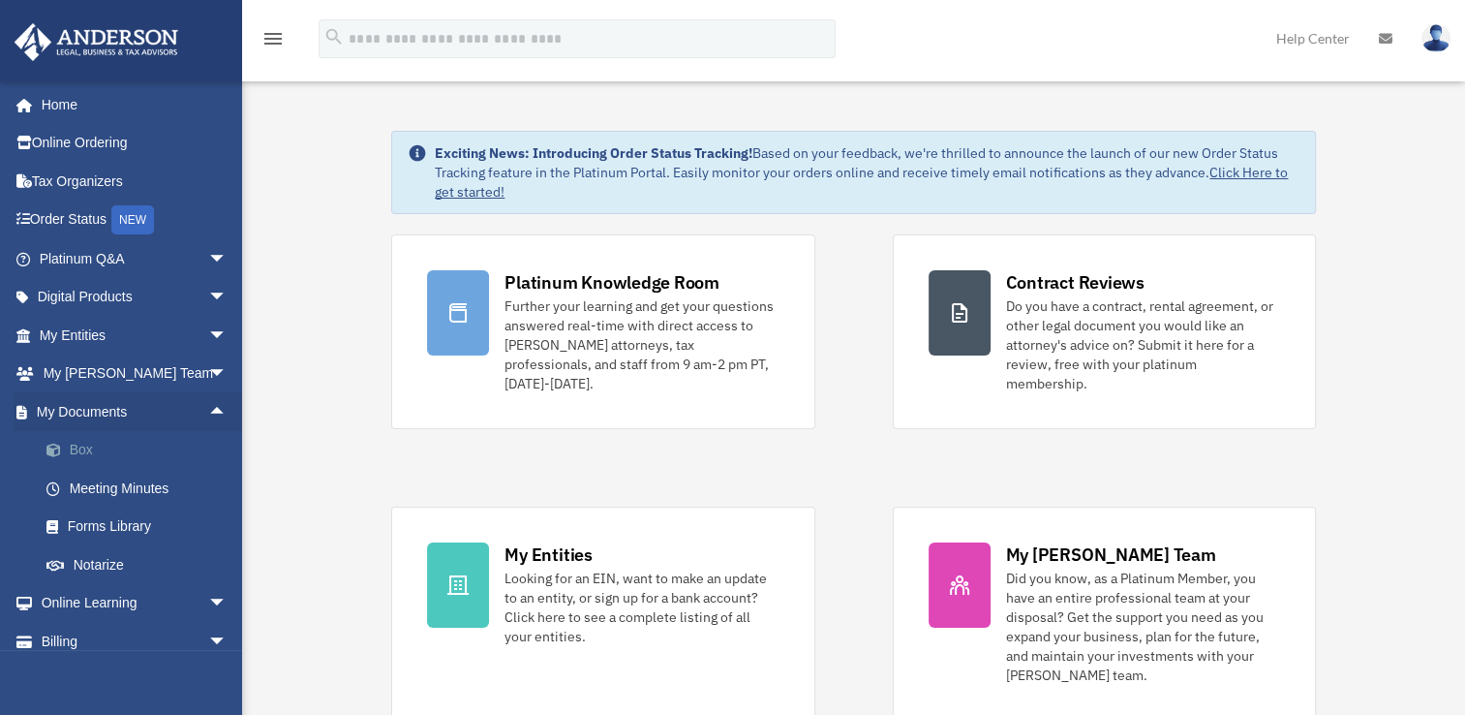
scroll to position [52, 0]
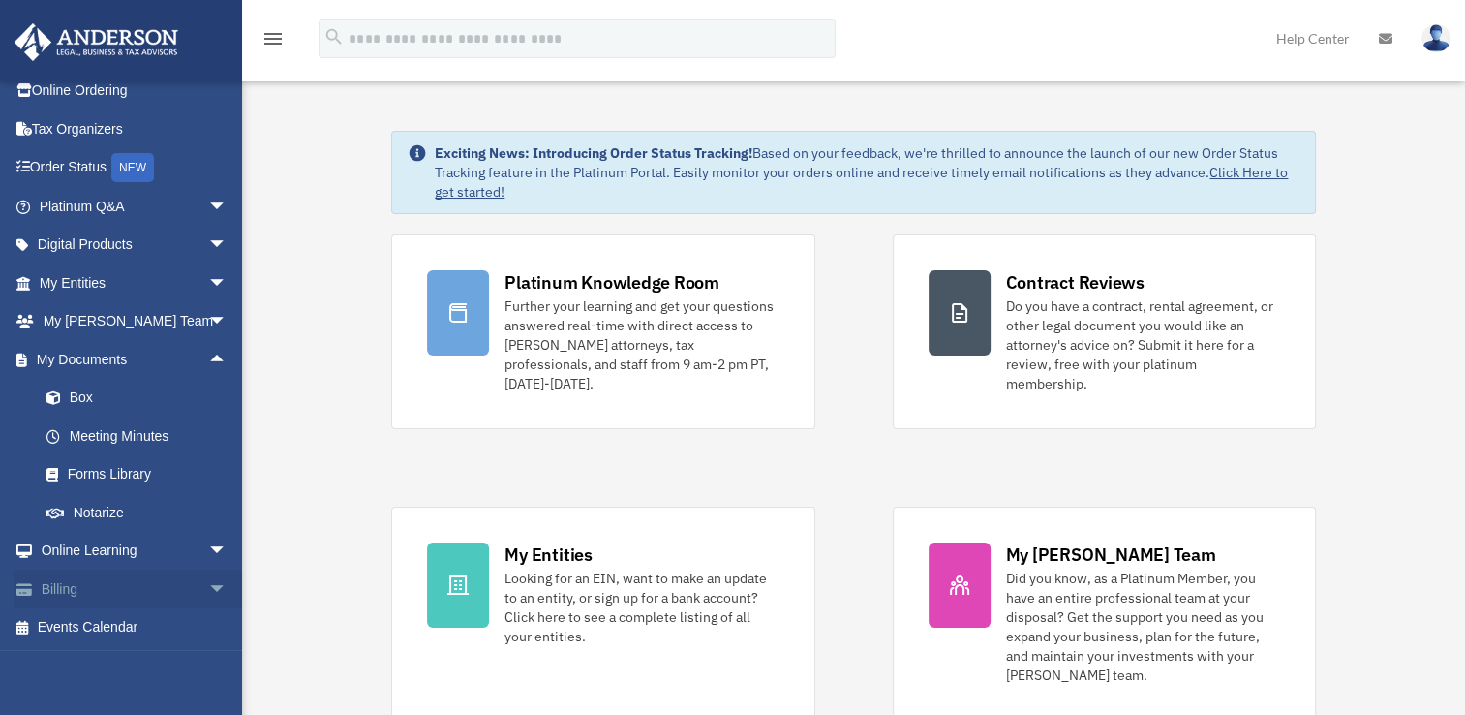
click at [208, 591] on span "arrow_drop_down" at bounding box center [227, 589] width 39 height 40
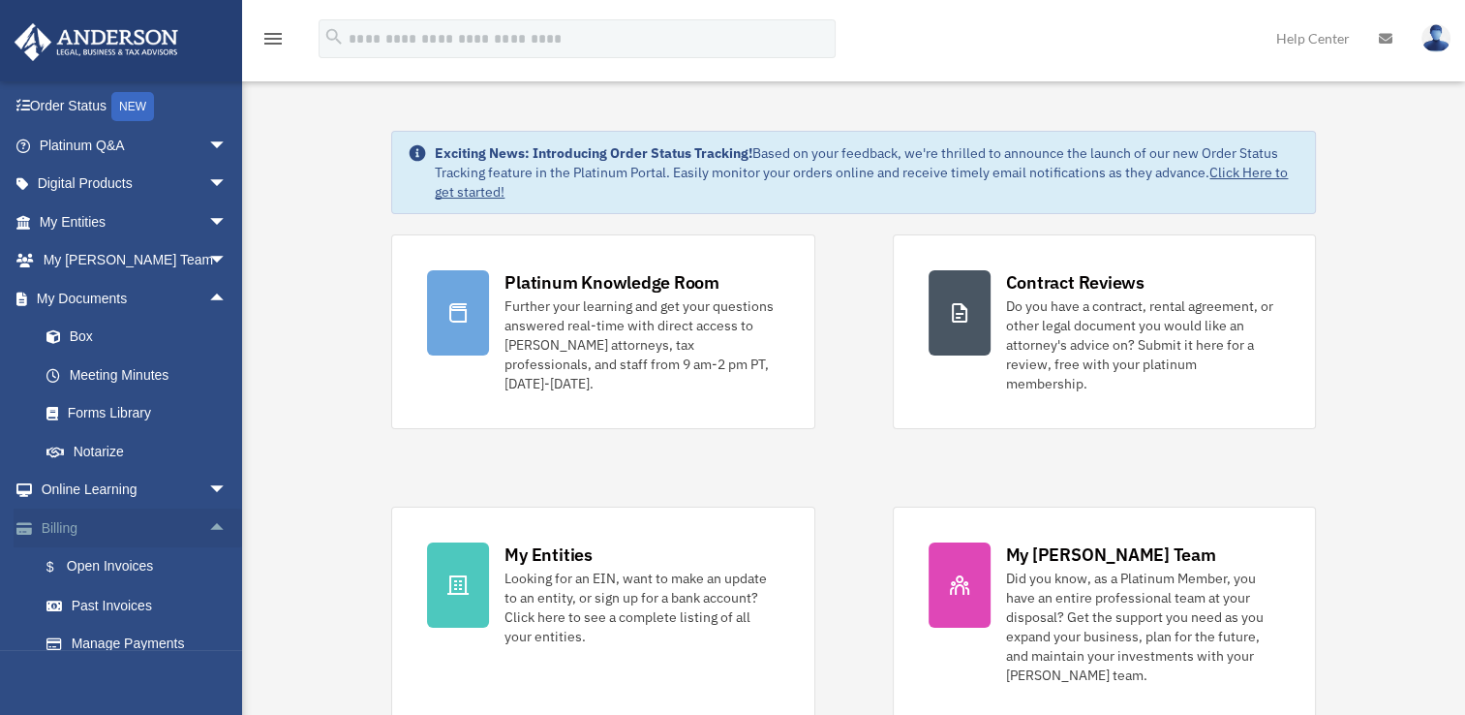
scroll to position [168, 0]
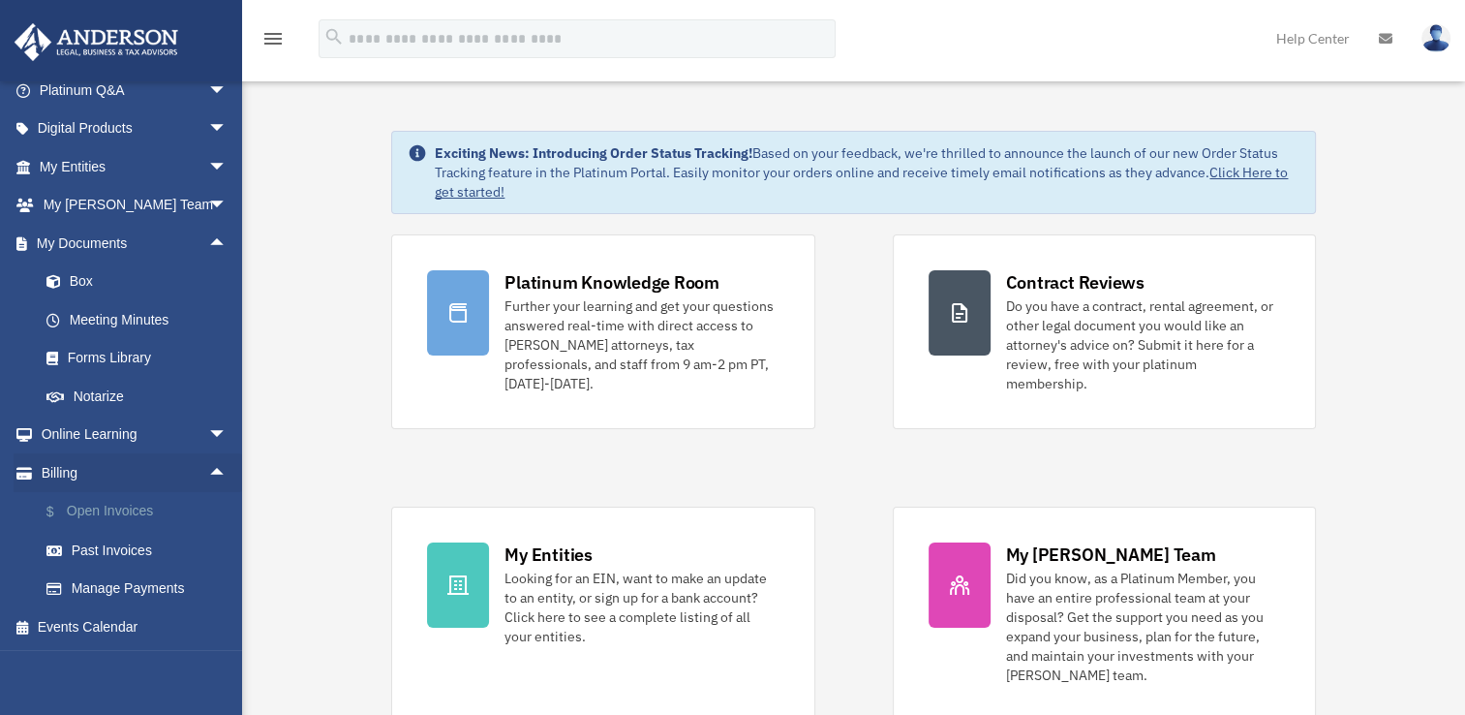
click at [104, 508] on link "$ Open Invoices" at bounding box center [141, 512] width 229 height 40
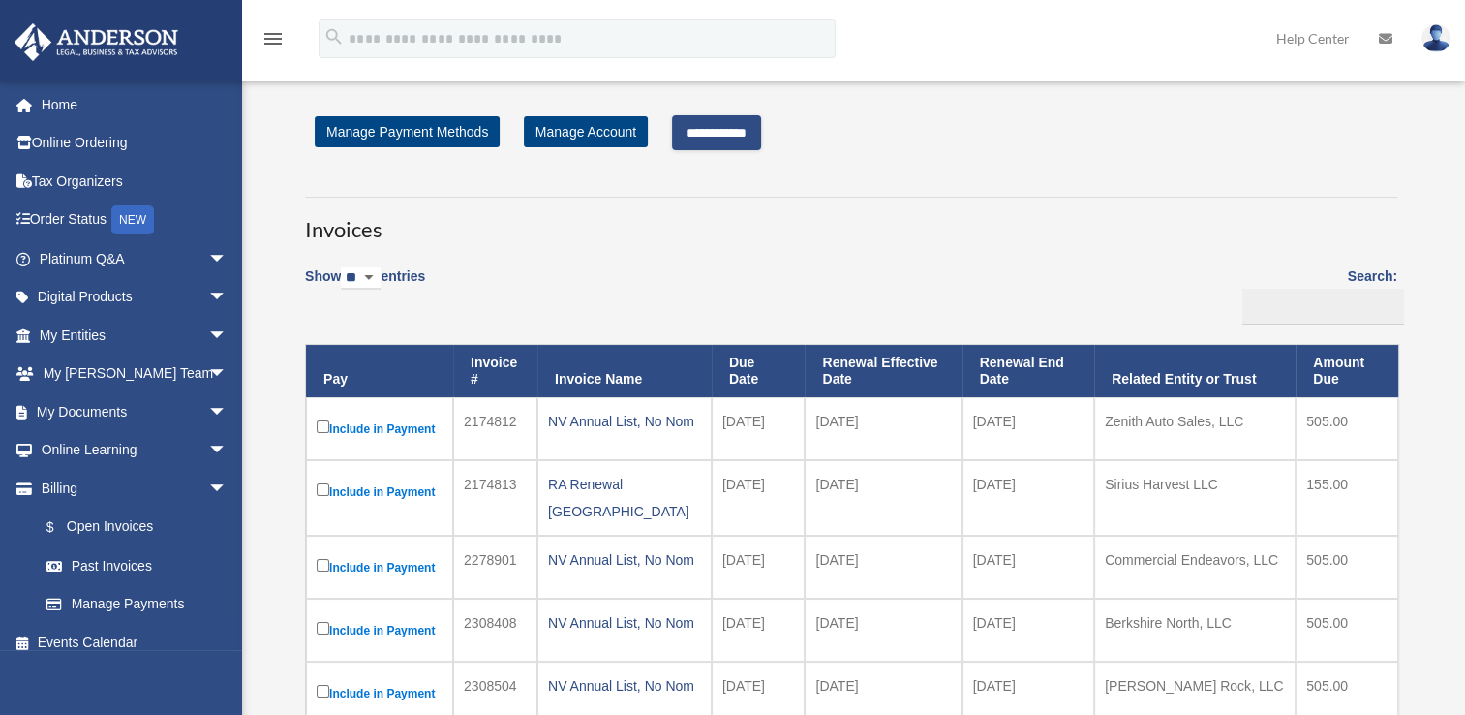
click at [723, 148] on input "**********" at bounding box center [716, 132] width 89 height 35
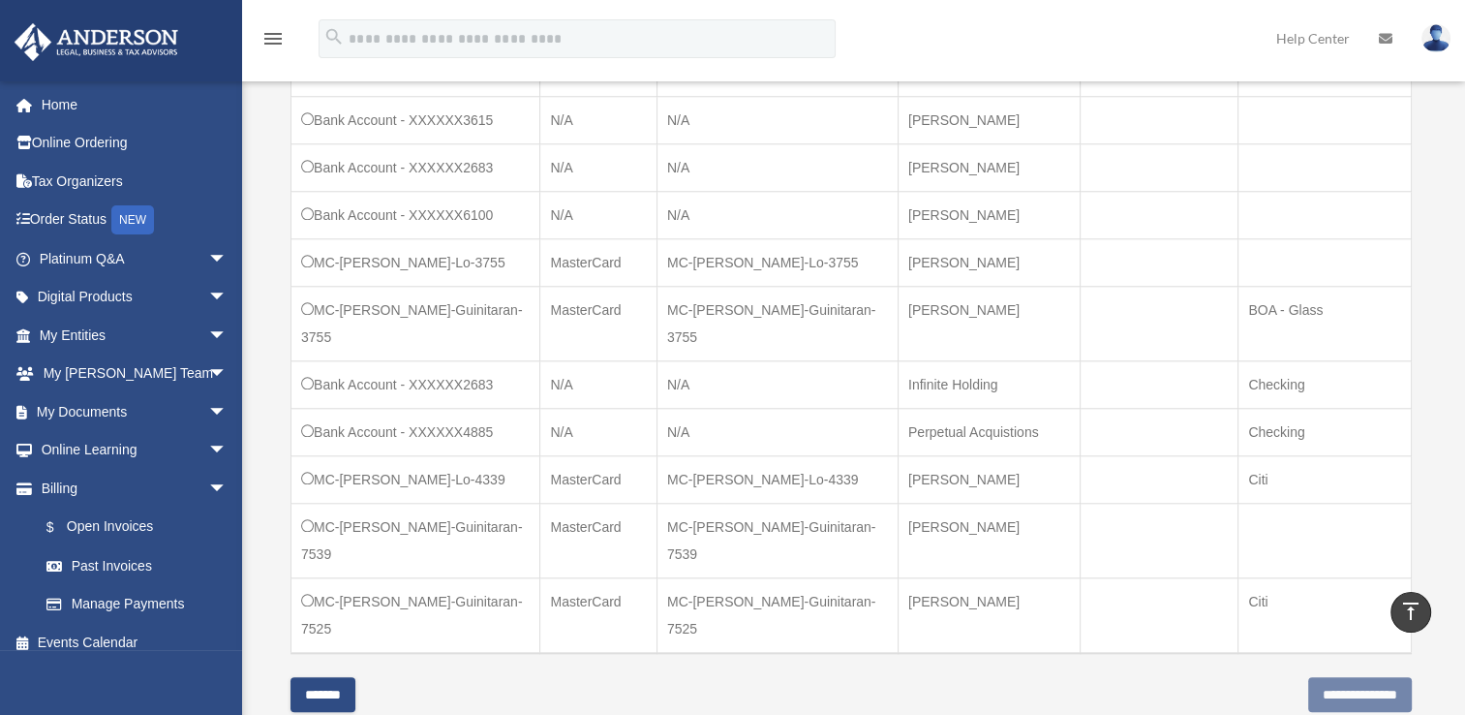
scroll to position [2033, 0]
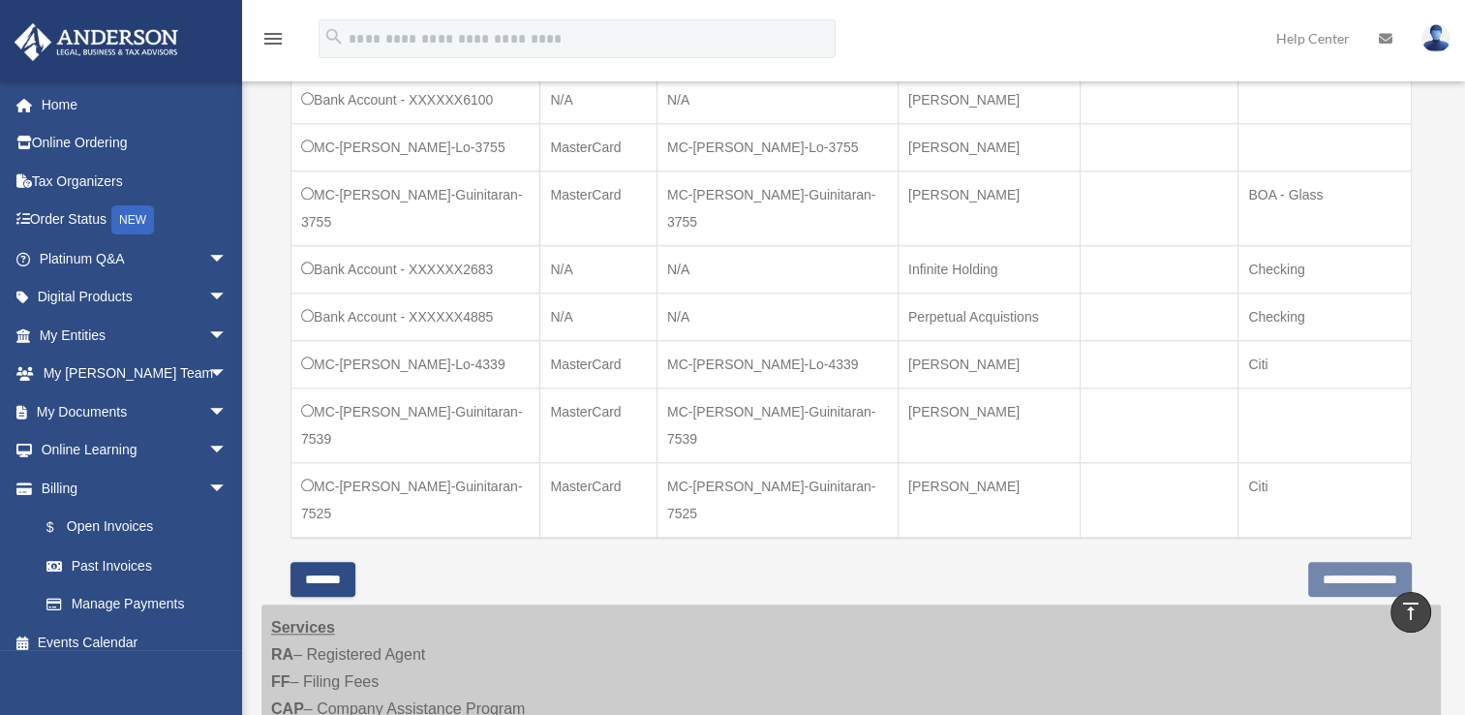
click at [322, 562] on input "*******" at bounding box center [322, 579] width 65 height 35
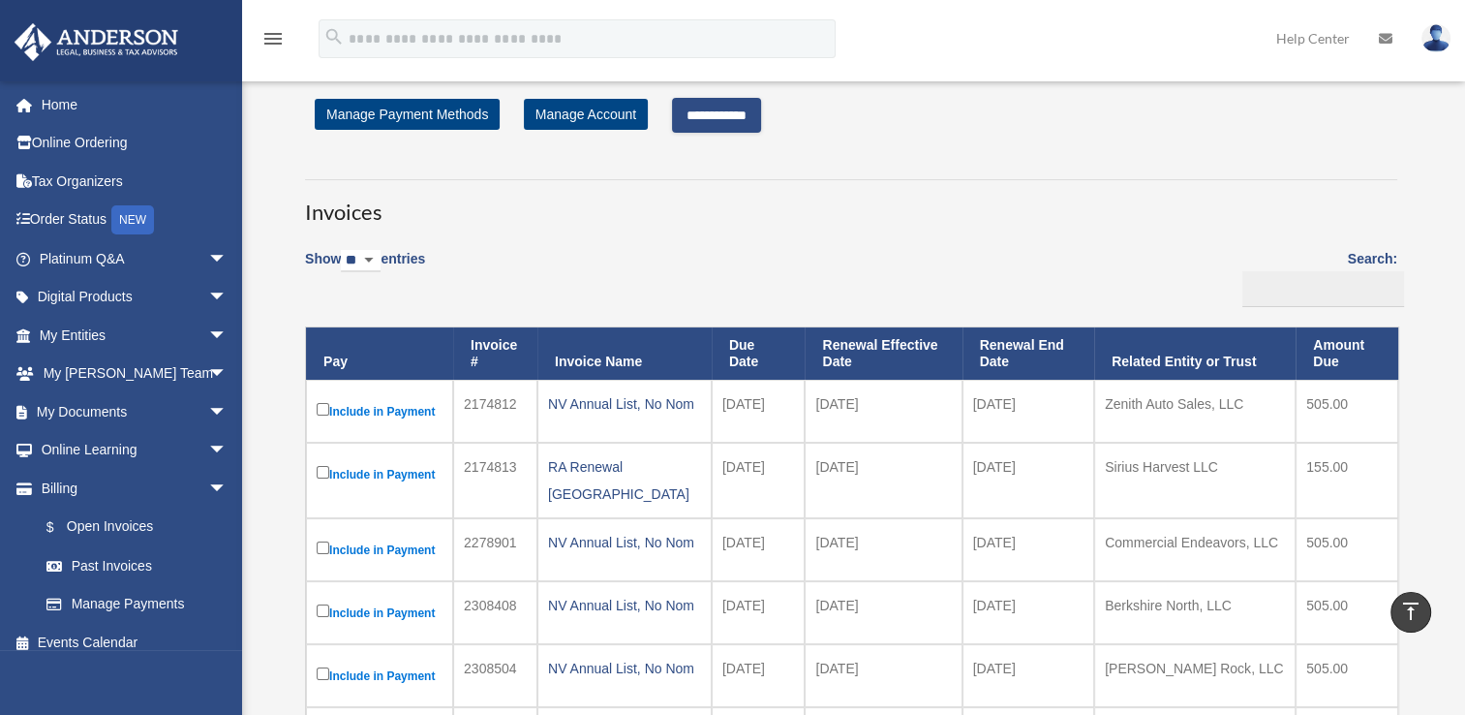
scroll to position [0, 0]
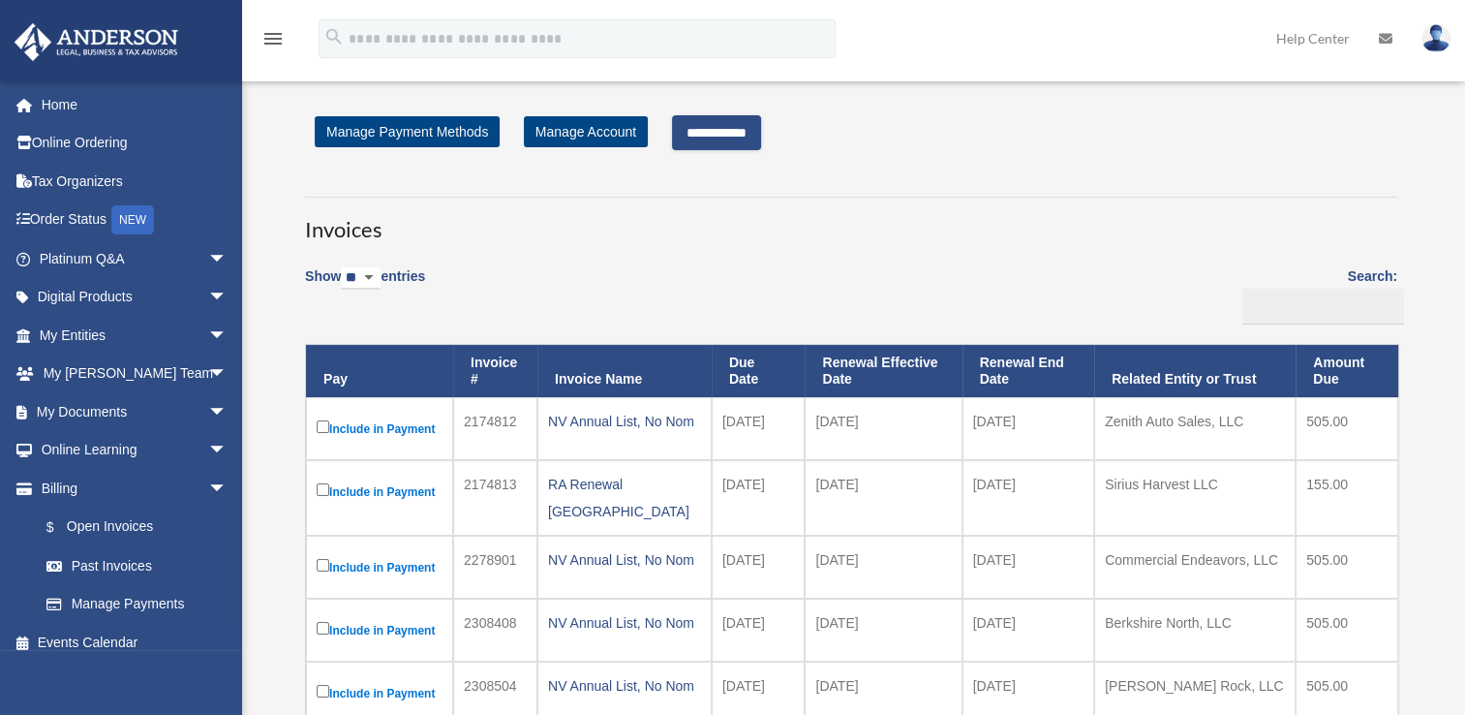
click at [742, 130] on input "**********" at bounding box center [716, 132] width 89 height 35
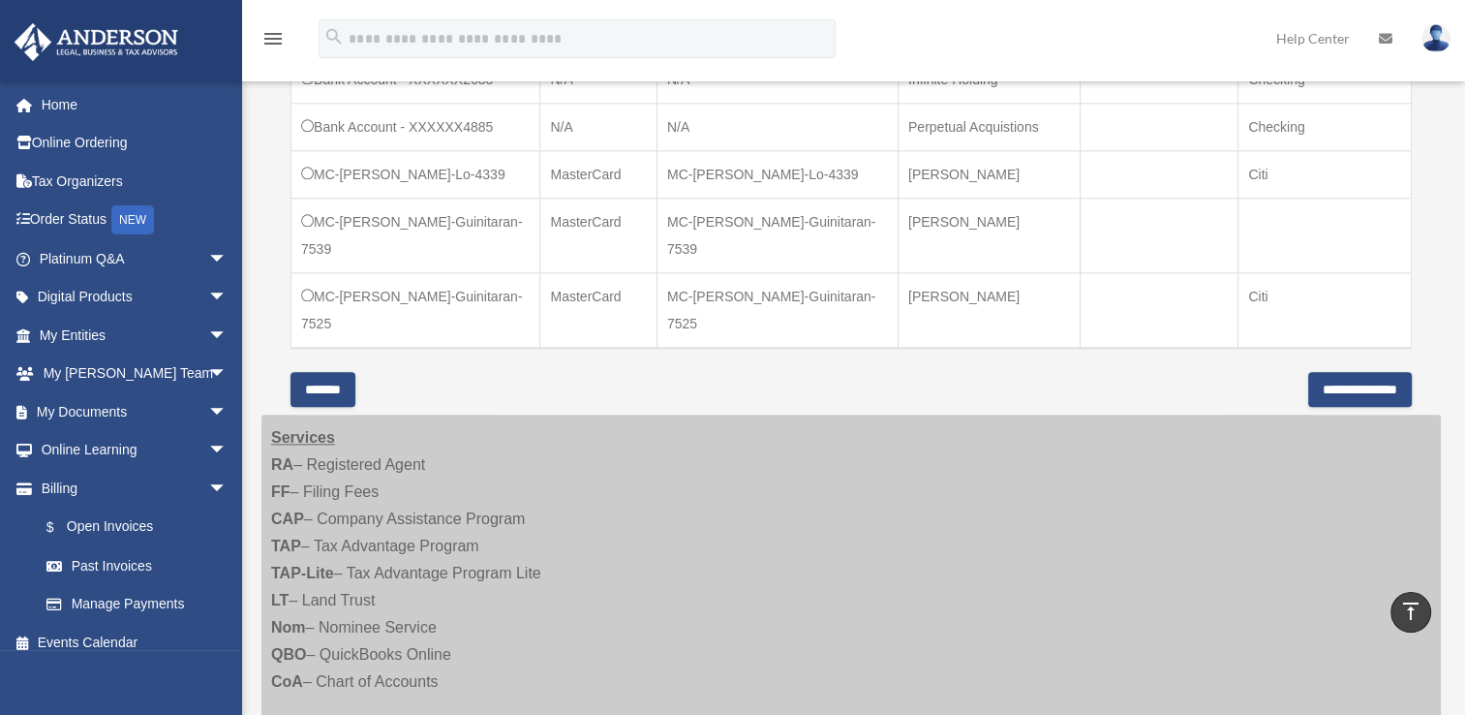
scroll to position [1937, 0]
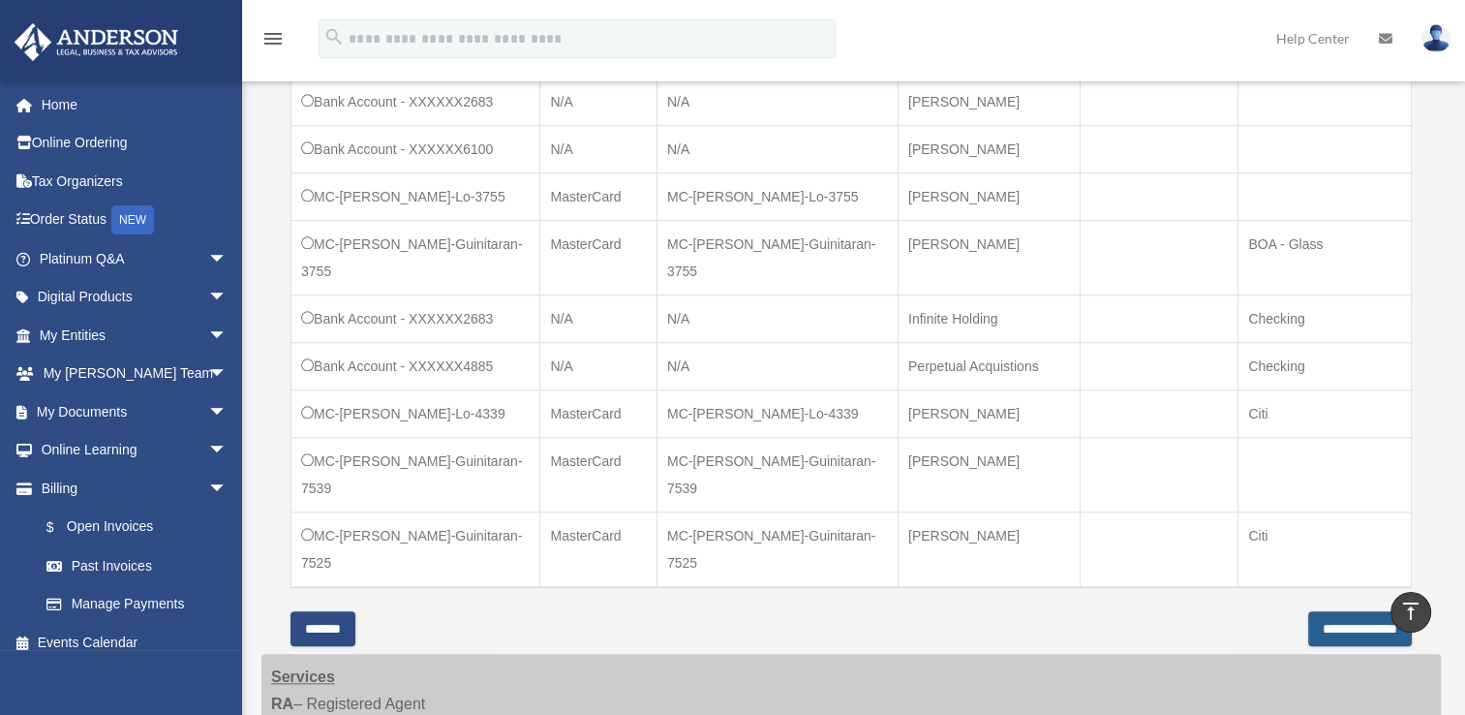
click at [1328, 611] on input "**********" at bounding box center [1360, 628] width 104 height 35
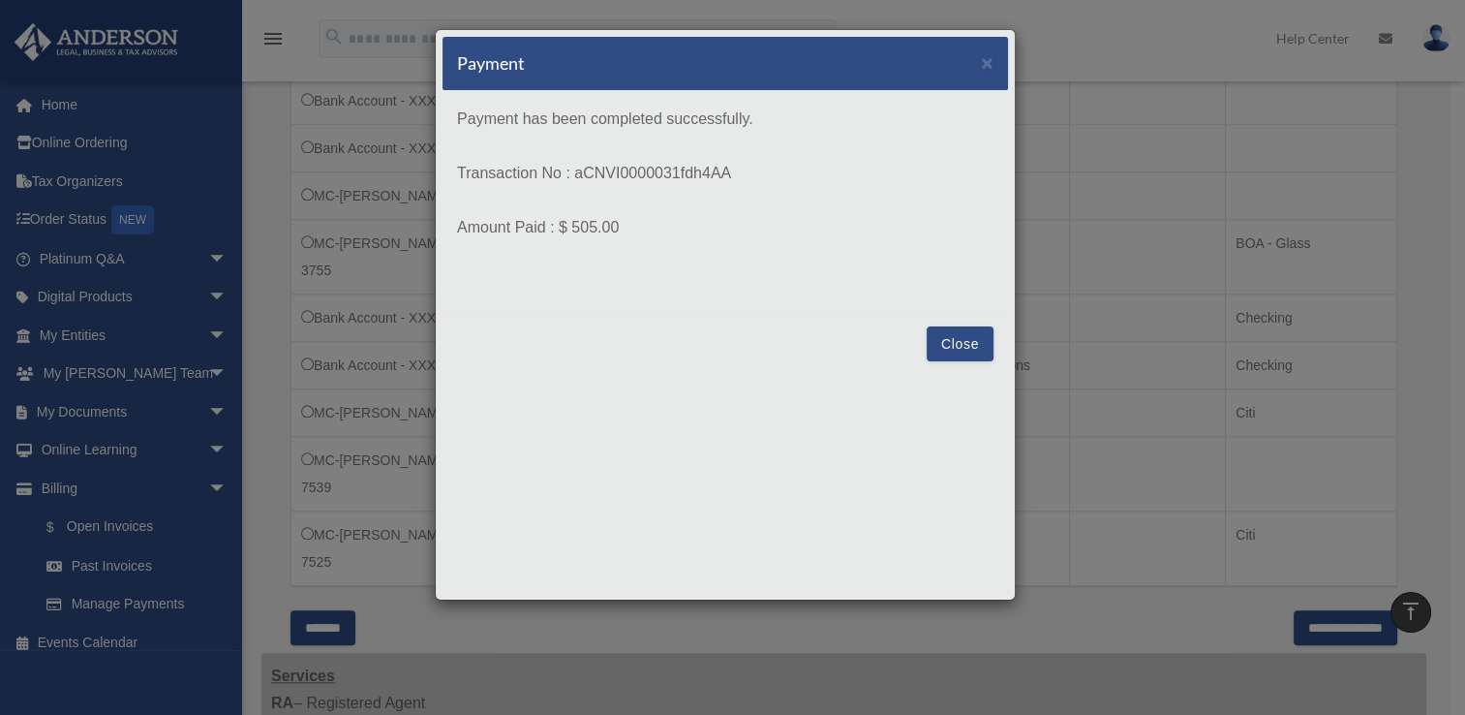
click at [953, 347] on button "Close" at bounding box center [960, 343] width 67 height 35
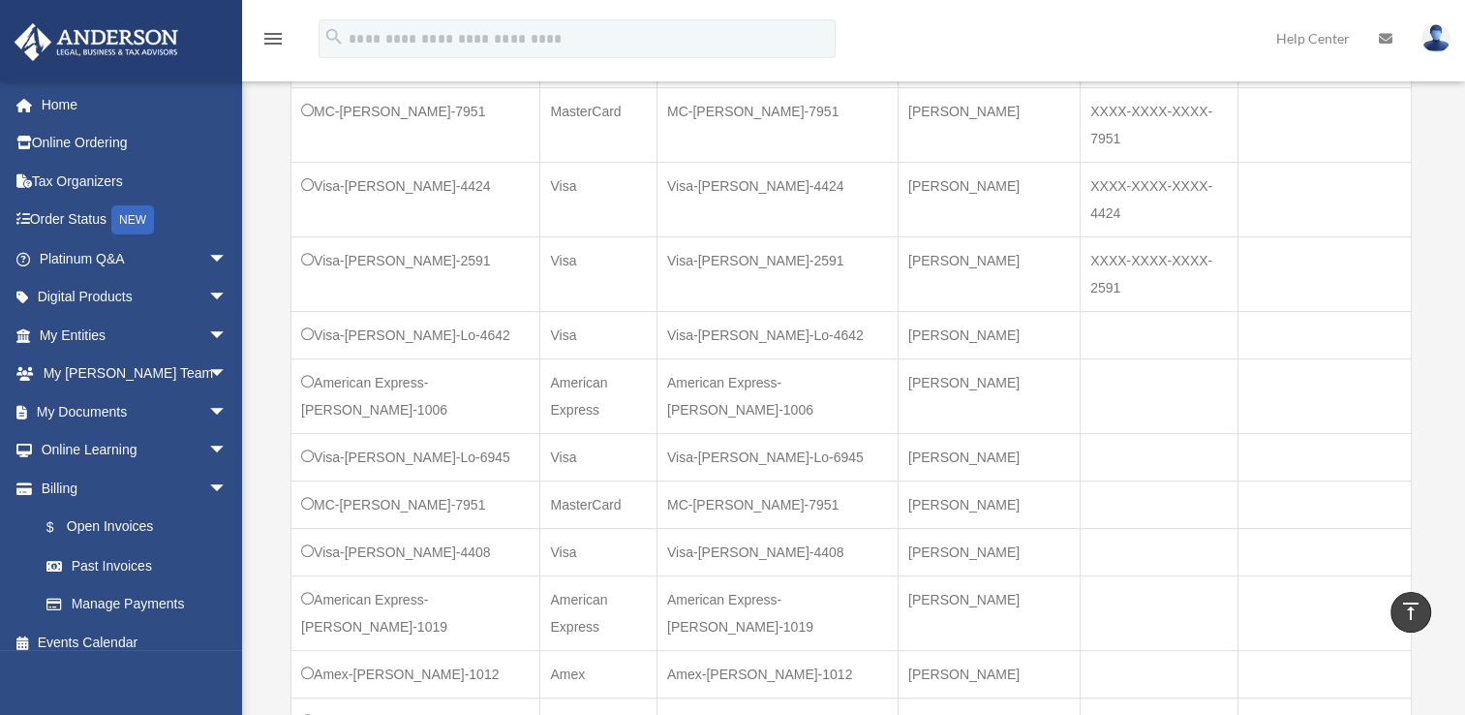
scroll to position [484, 0]
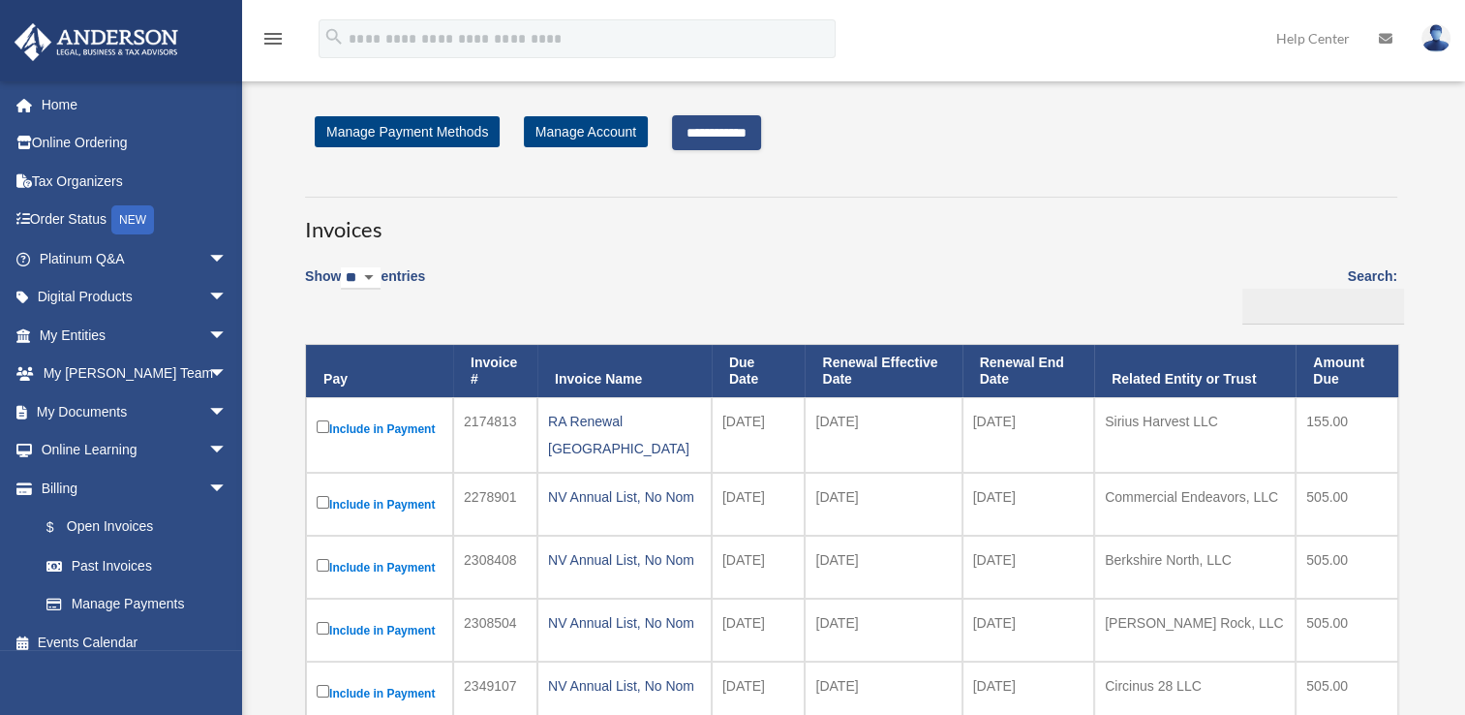
click at [751, 128] on input "**********" at bounding box center [716, 132] width 89 height 35
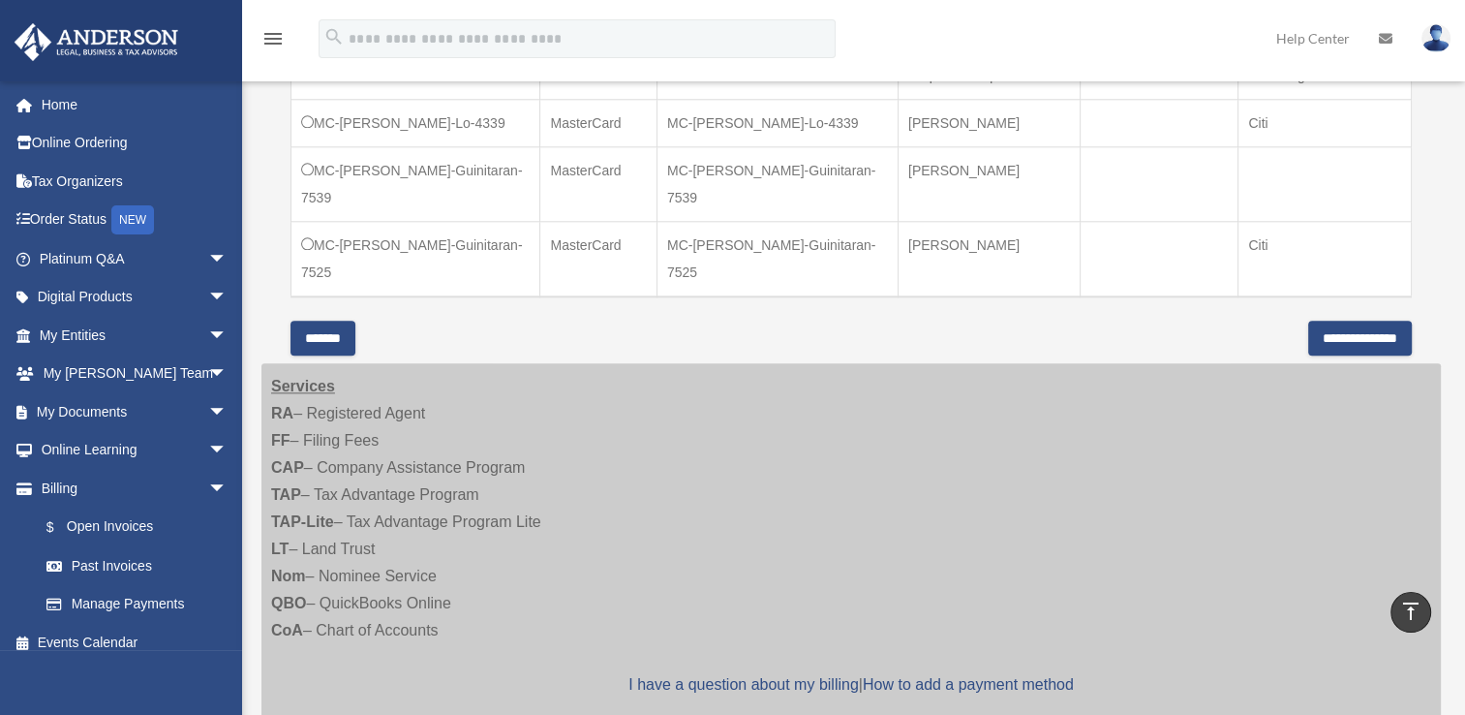
scroll to position [1937, 0]
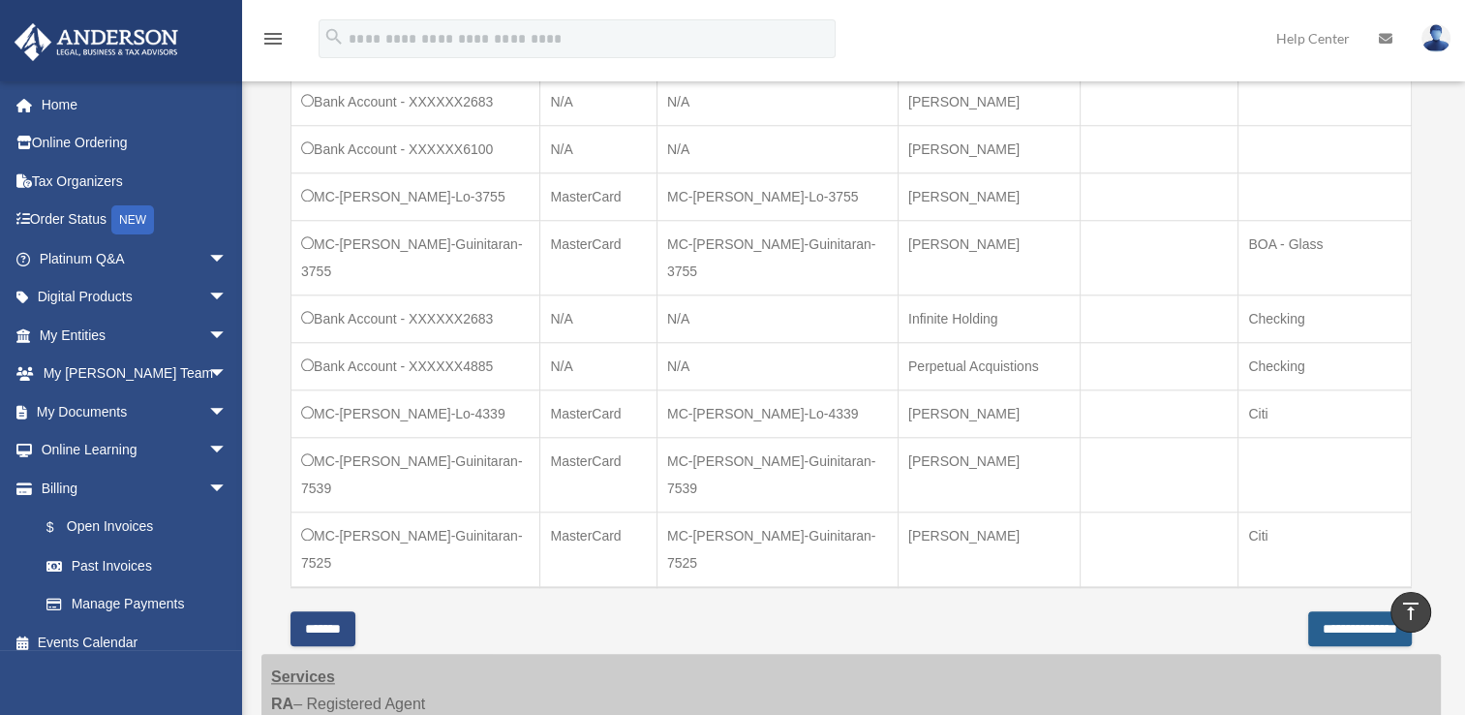
click at [1313, 611] on input "**********" at bounding box center [1360, 628] width 104 height 35
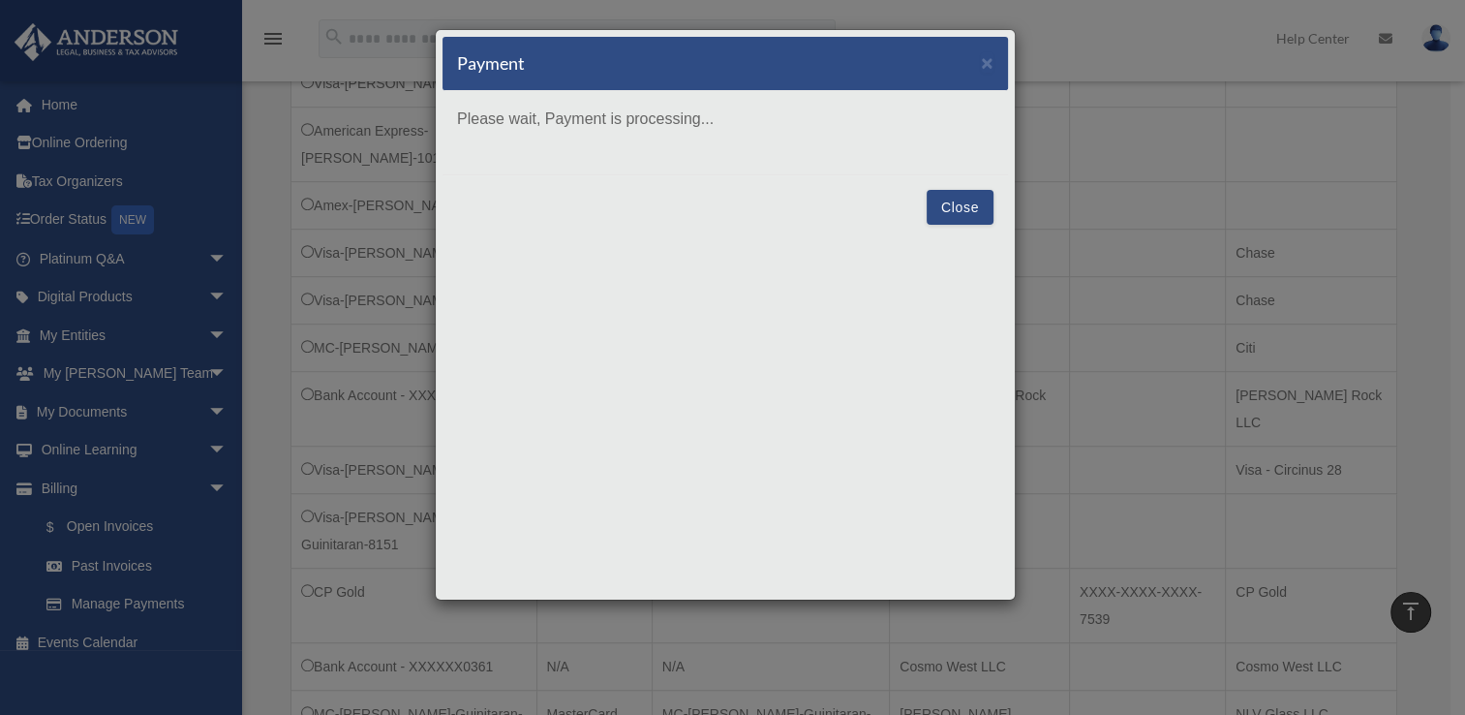
scroll to position [1065, 0]
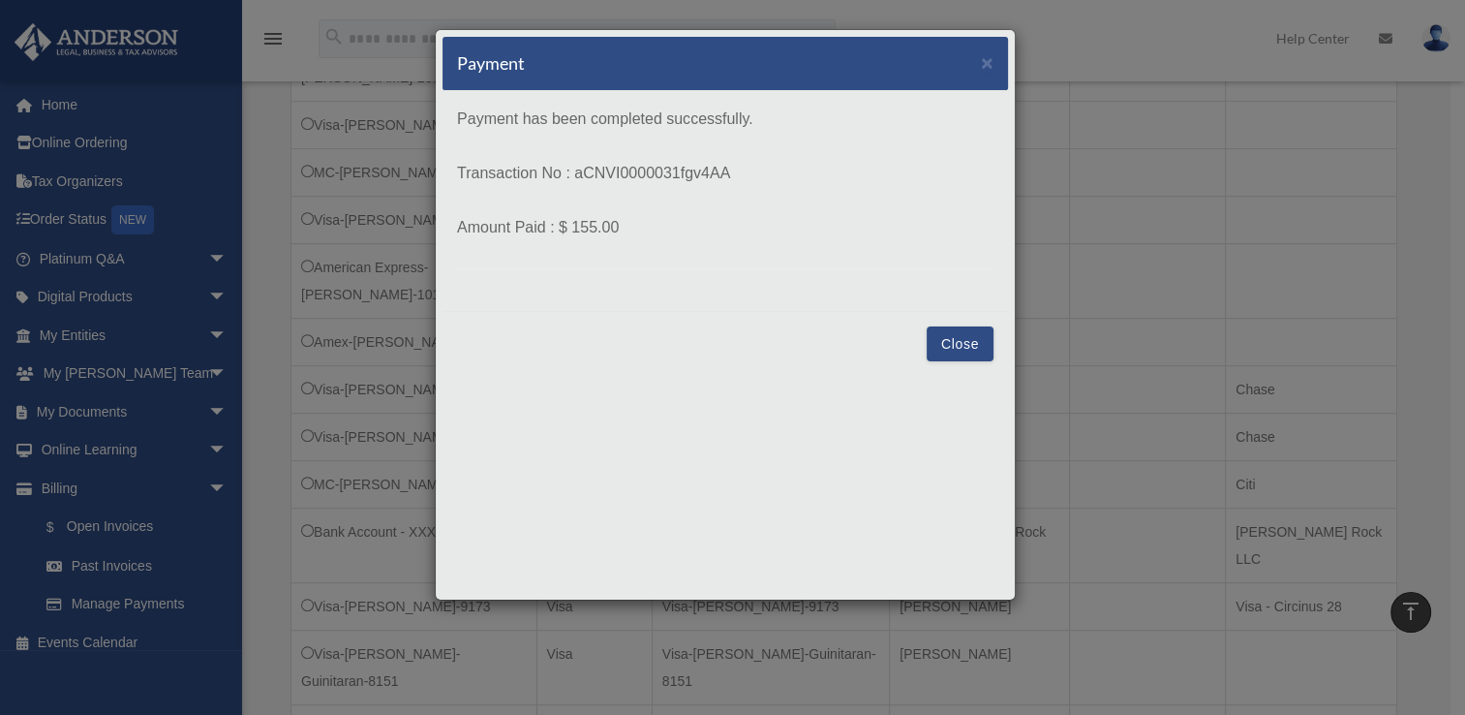
click at [971, 348] on button "Close" at bounding box center [960, 343] width 67 height 35
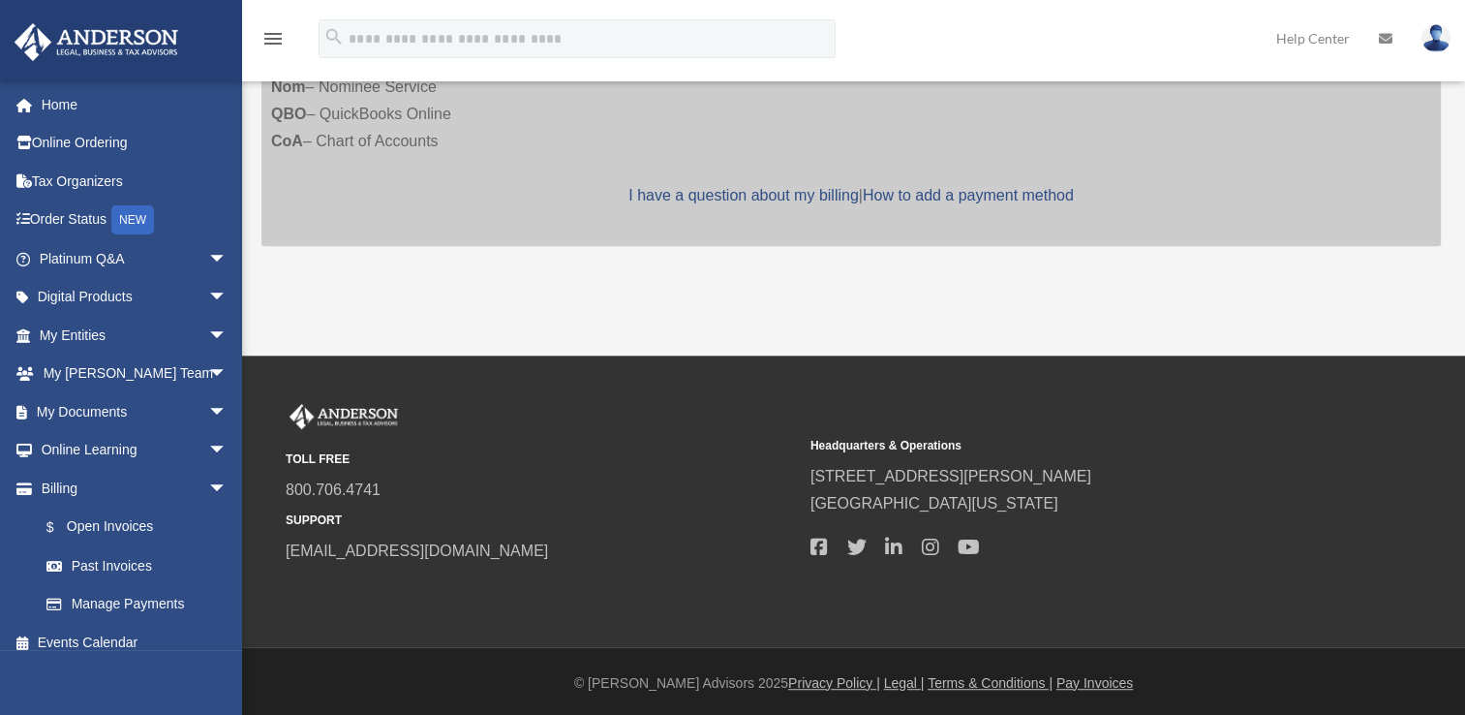
scroll to position [976, 0]
